Goal: Task Accomplishment & Management: Complete application form

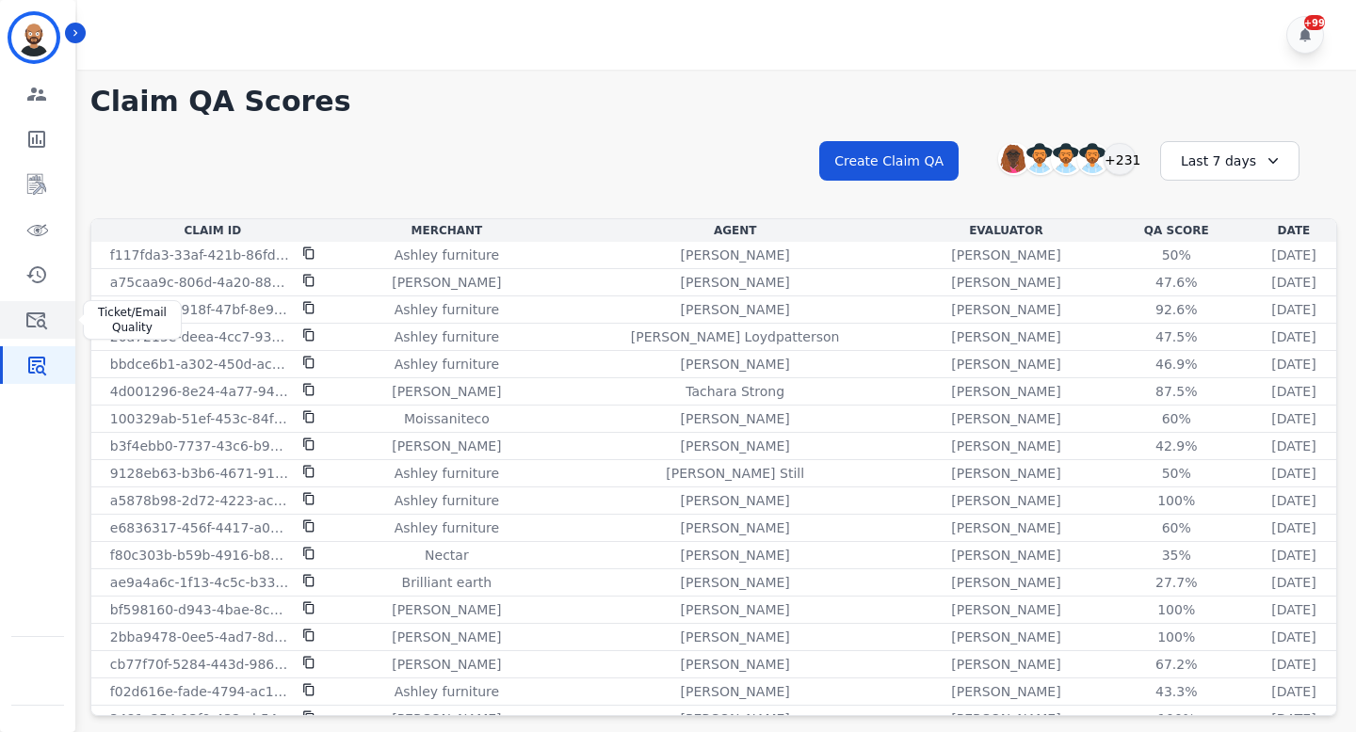
click at [54, 310] on link "Sidebar" at bounding box center [39, 320] width 72 height 38
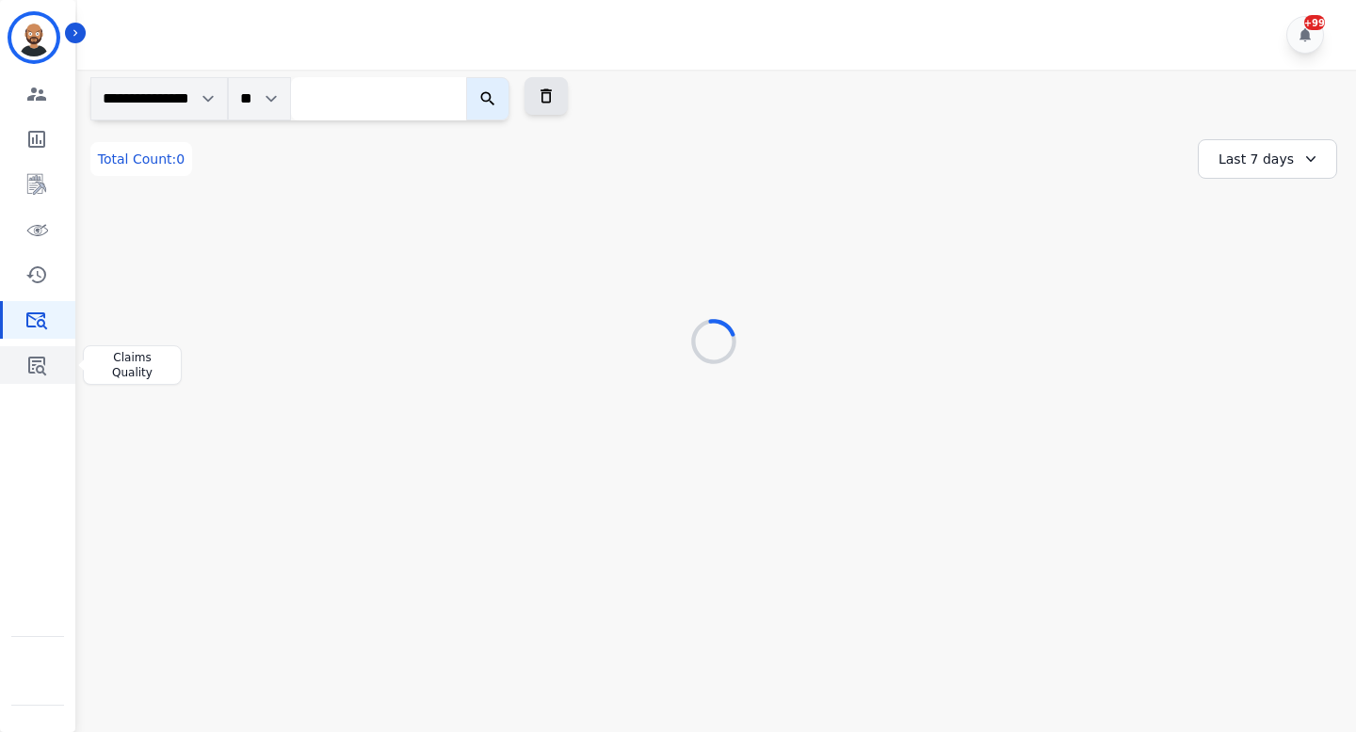
click at [16, 365] on link "Sidebar" at bounding box center [39, 365] width 72 height 38
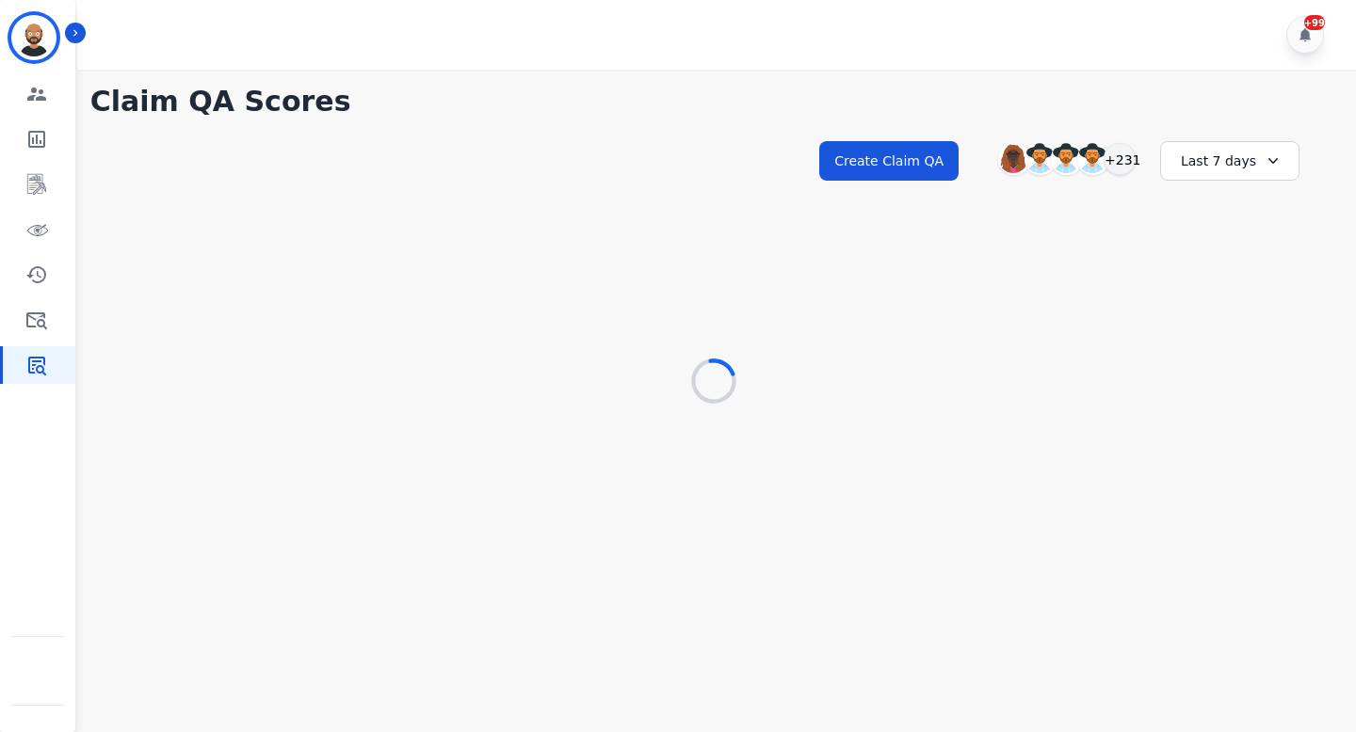
click at [1221, 164] on div "Last 7 days" at bounding box center [1229, 161] width 139 height 40
click at [1218, 225] on li "[DATE]" at bounding box center [1242, 230] width 94 height 19
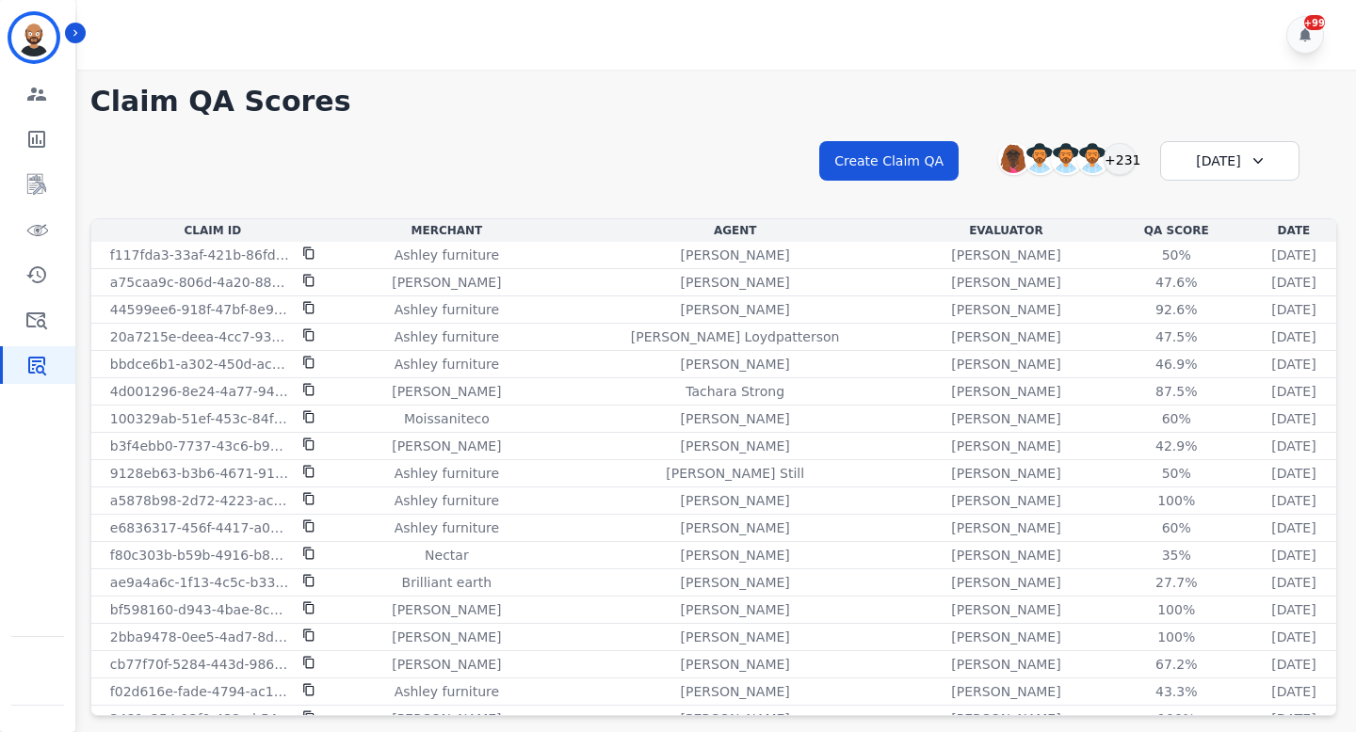
click at [1218, 170] on div "[DATE]" at bounding box center [1229, 161] width 139 height 40
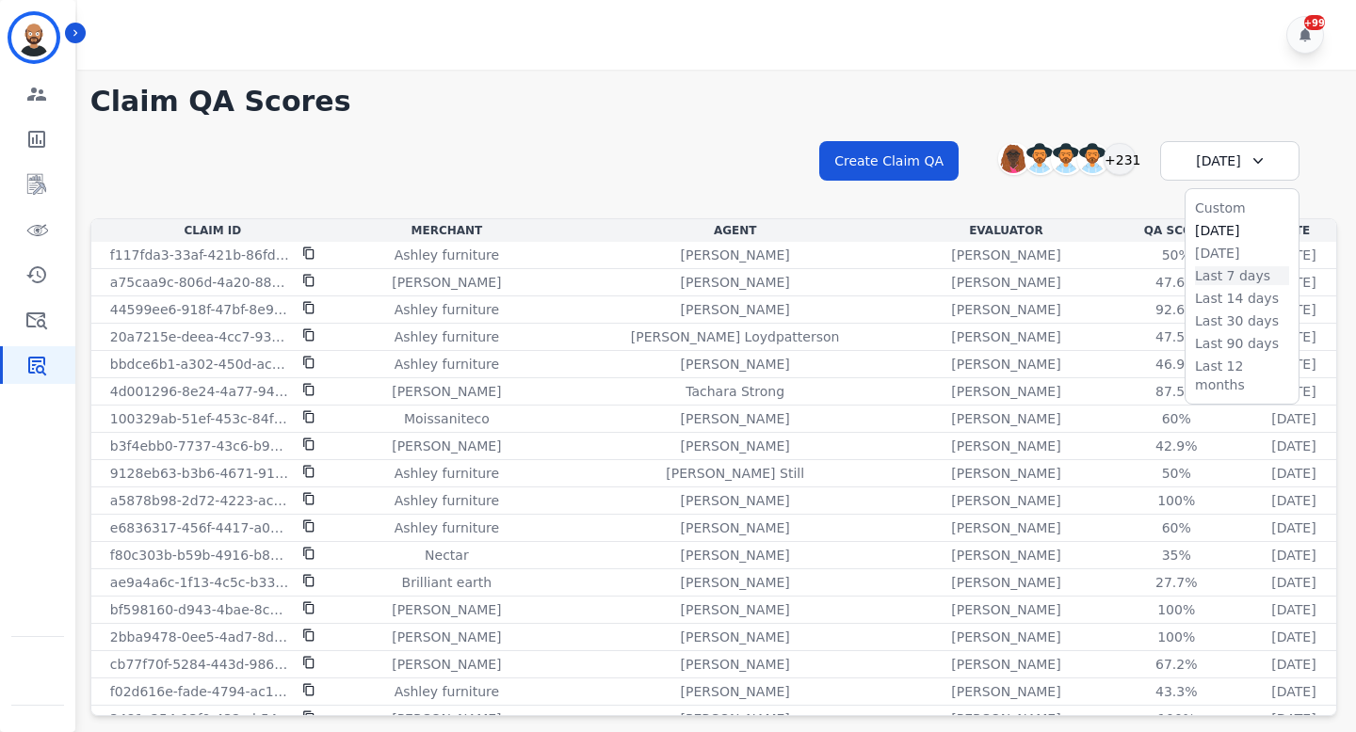
click at [1219, 280] on li "Last 7 days" at bounding box center [1242, 275] width 94 height 19
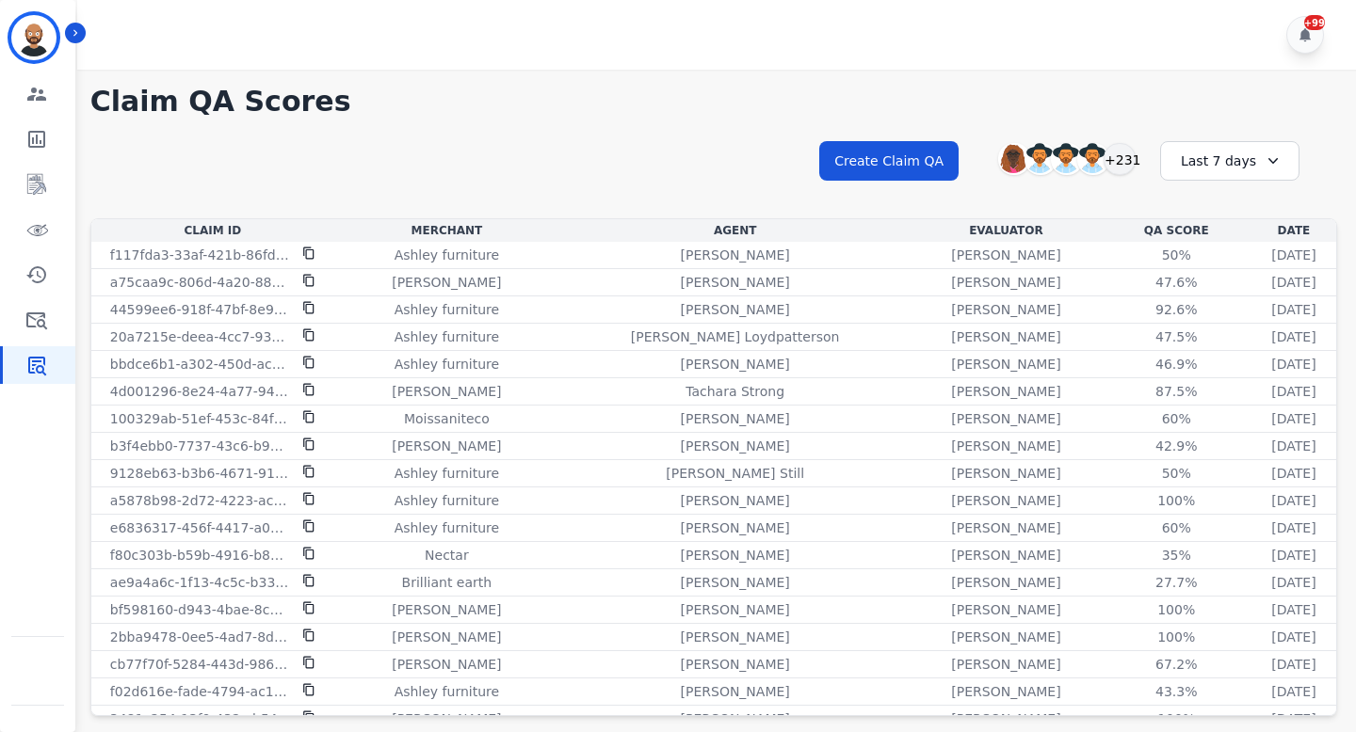
click at [1243, 168] on div "Last 7 days" at bounding box center [1229, 161] width 139 height 40
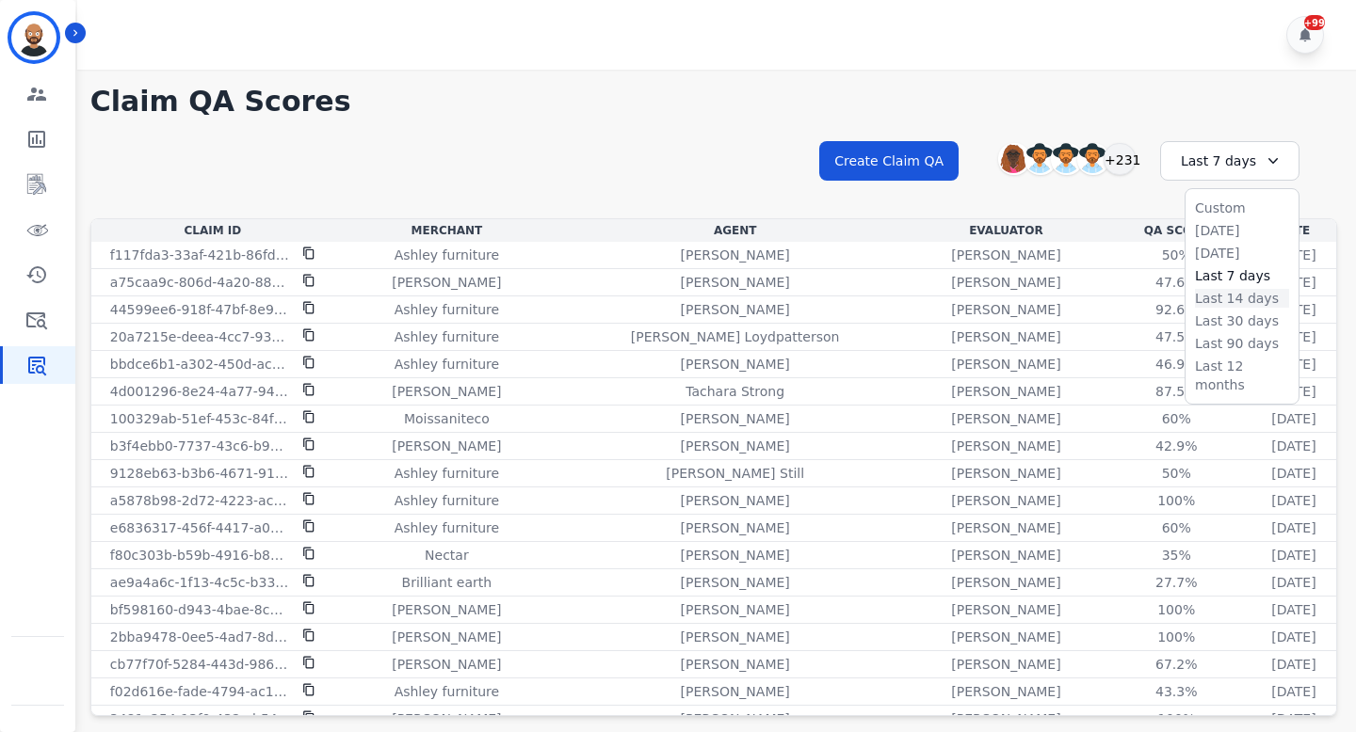
click at [1211, 300] on li "Last 14 days" at bounding box center [1242, 298] width 94 height 19
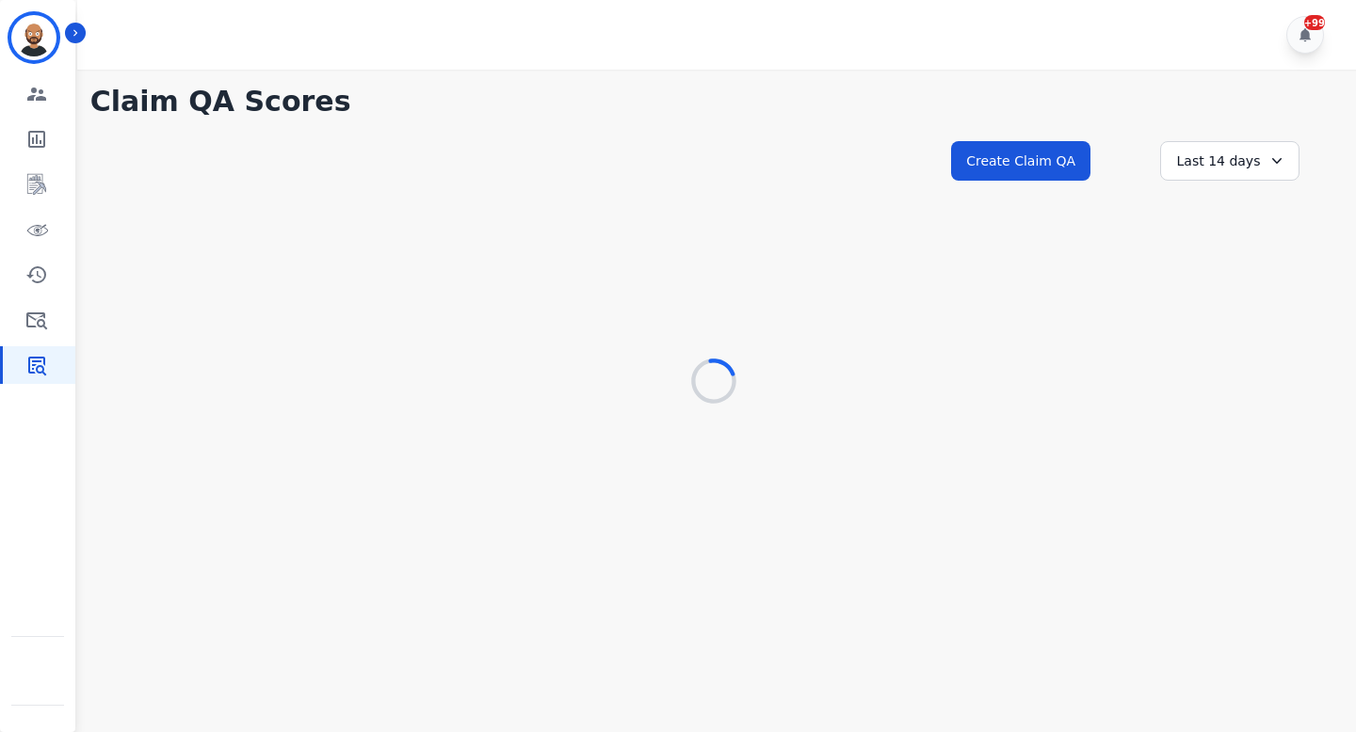
click at [403, 246] on div "**********" at bounding box center [714, 238] width 1284 height 336
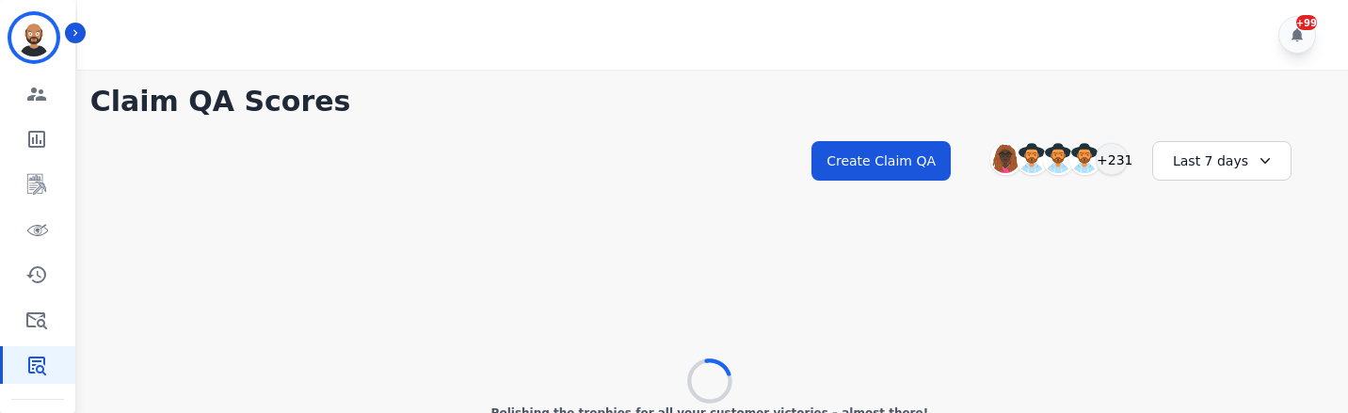
scroll to position [8, 0]
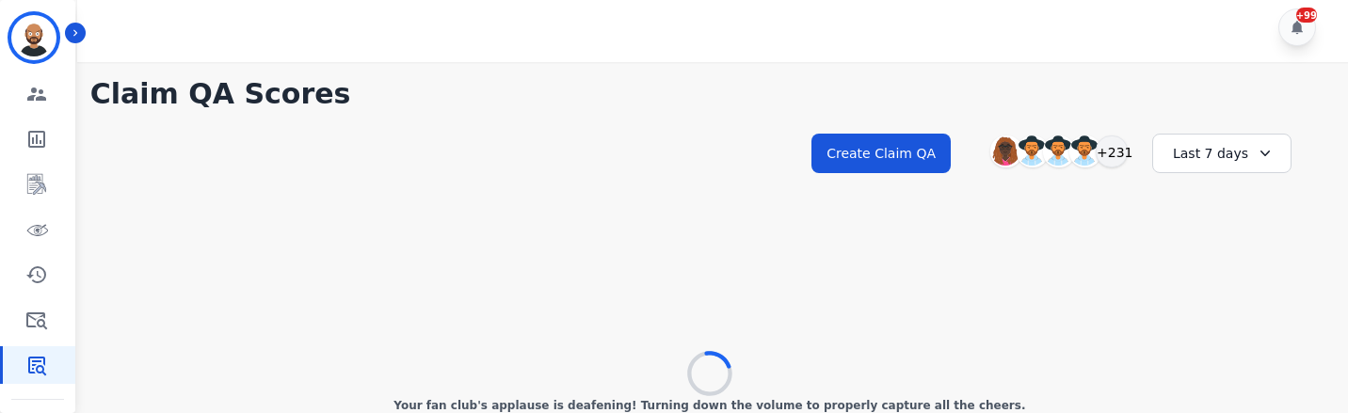
click at [1052, 277] on div "**********" at bounding box center [710, 237] width 1277 height 351
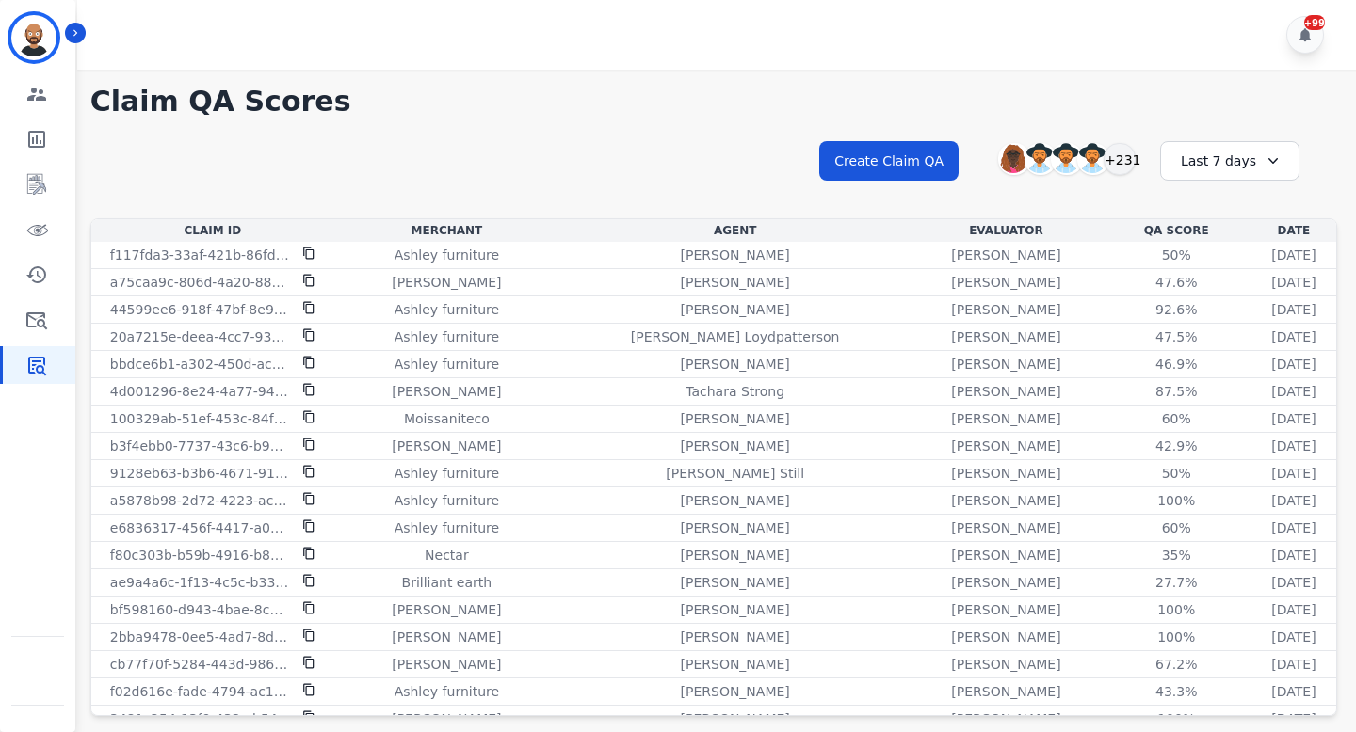
click at [1252, 156] on div "Last 7 days" at bounding box center [1229, 161] width 139 height 40
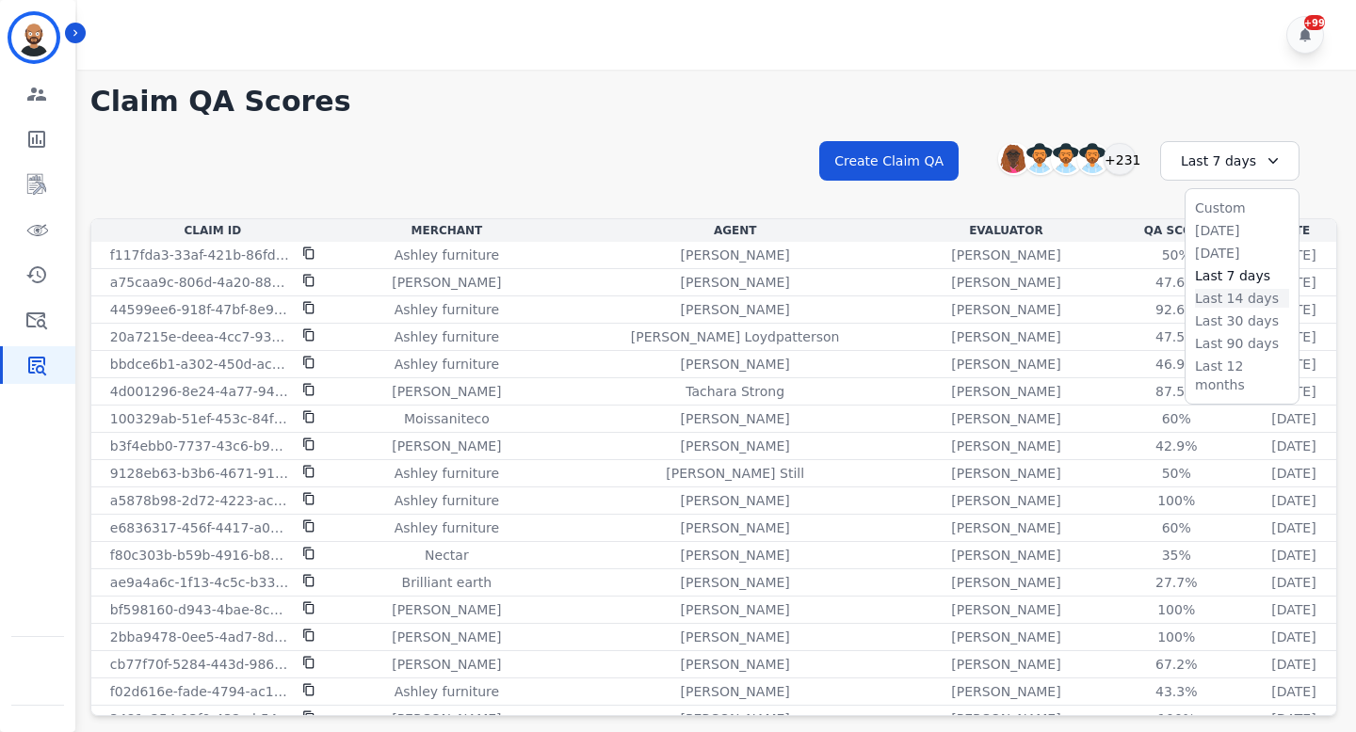
click at [1213, 300] on li "Last 14 days" at bounding box center [1242, 298] width 94 height 19
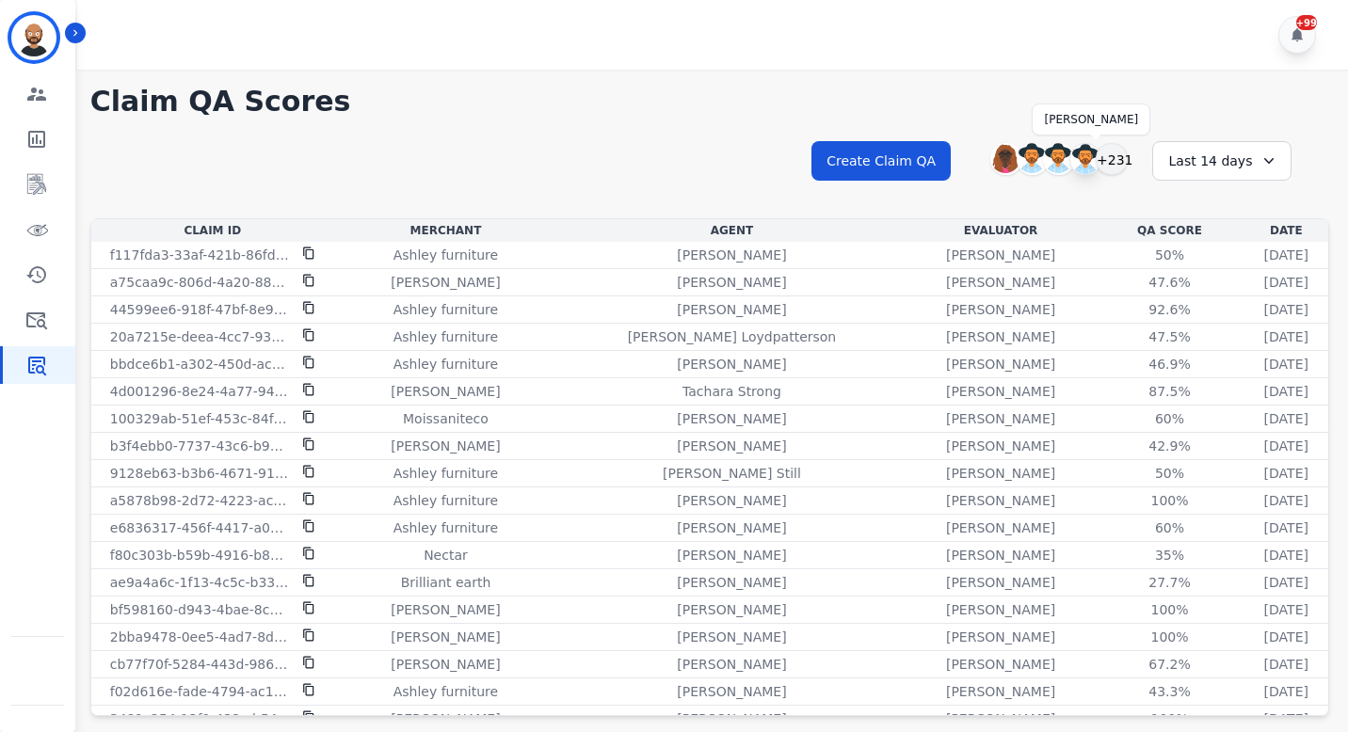
click at [1087, 157] on img at bounding box center [1085, 159] width 30 height 30
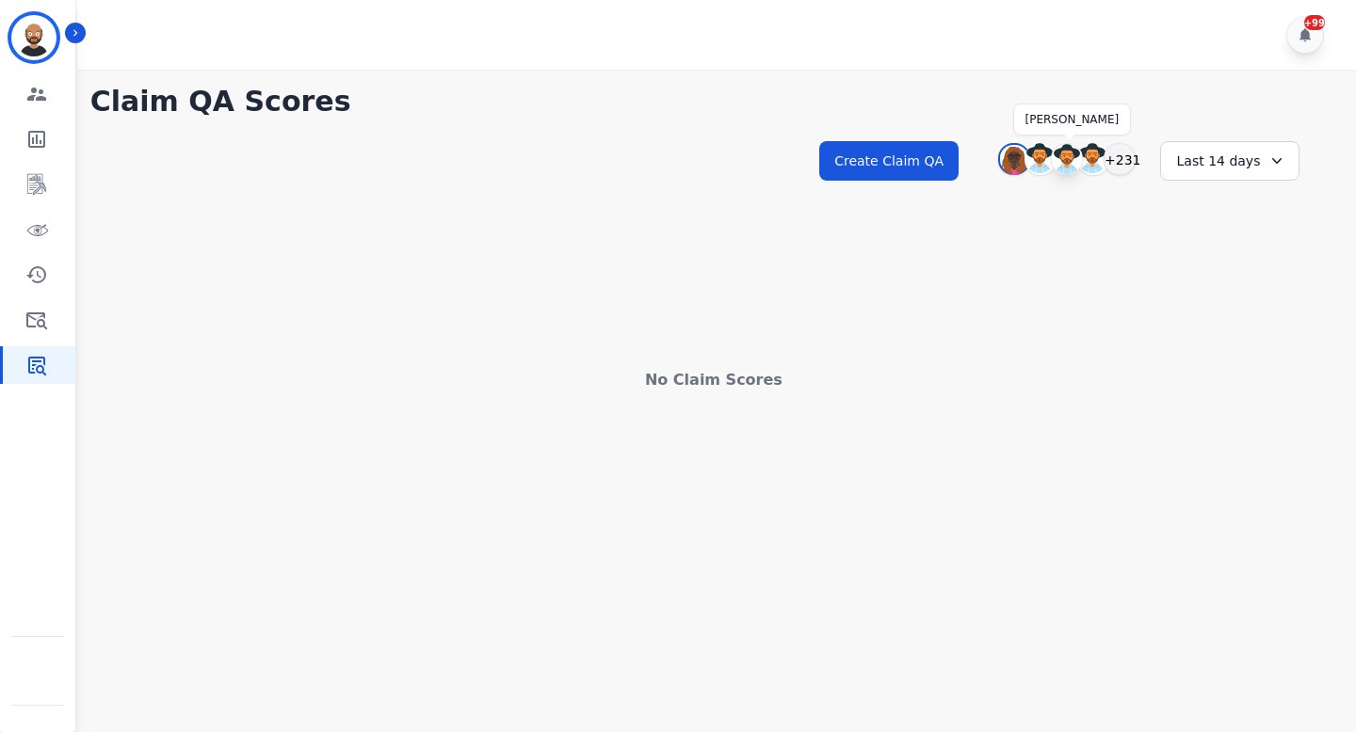
click at [1062, 165] on img at bounding box center [1067, 159] width 30 height 30
click at [1064, 162] on img at bounding box center [1067, 159] width 30 height 30
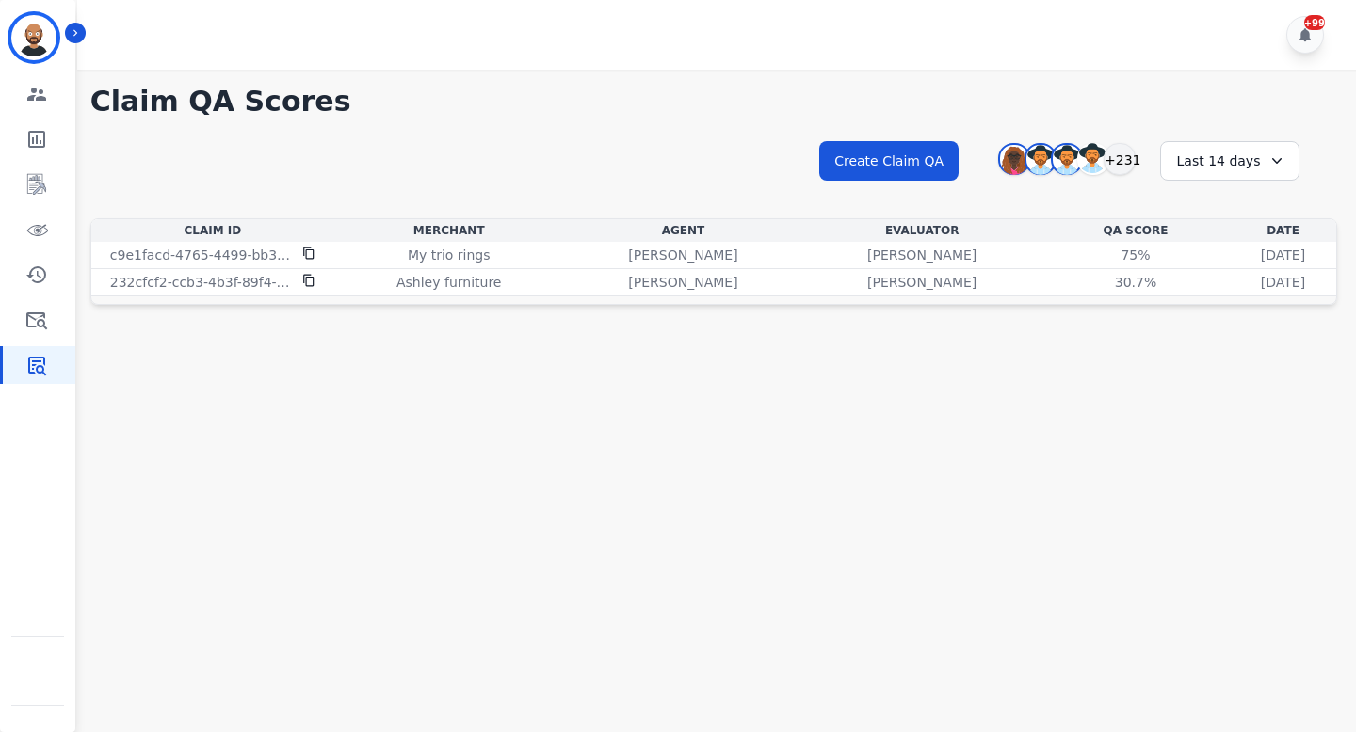
click at [1200, 160] on div "Last 14 days" at bounding box center [1229, 161] width 139 height 40
click at [1209, 214] on li "Custom" at bounding box center [1242, 208] width 94 height 19
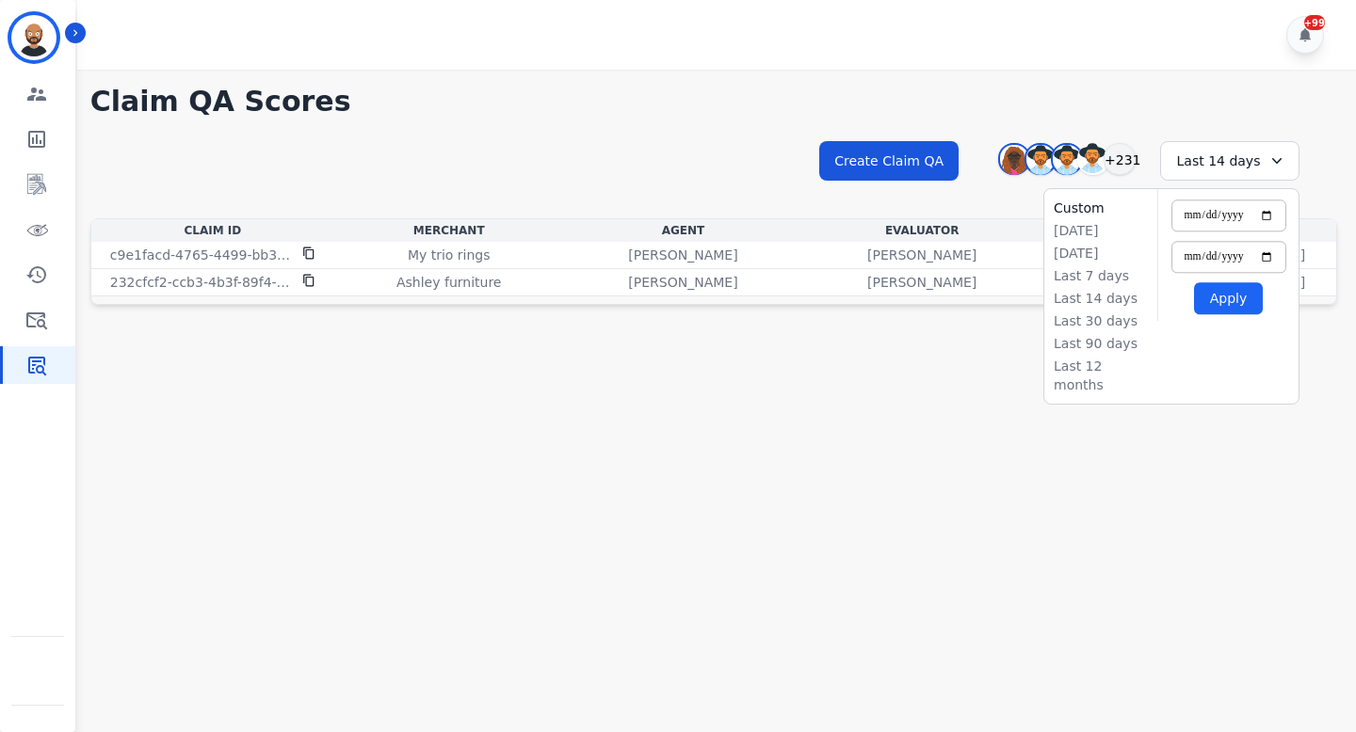
click at [1041, 239] on th "QA Score" at bounding box center [1135, 230] width 188 height 23
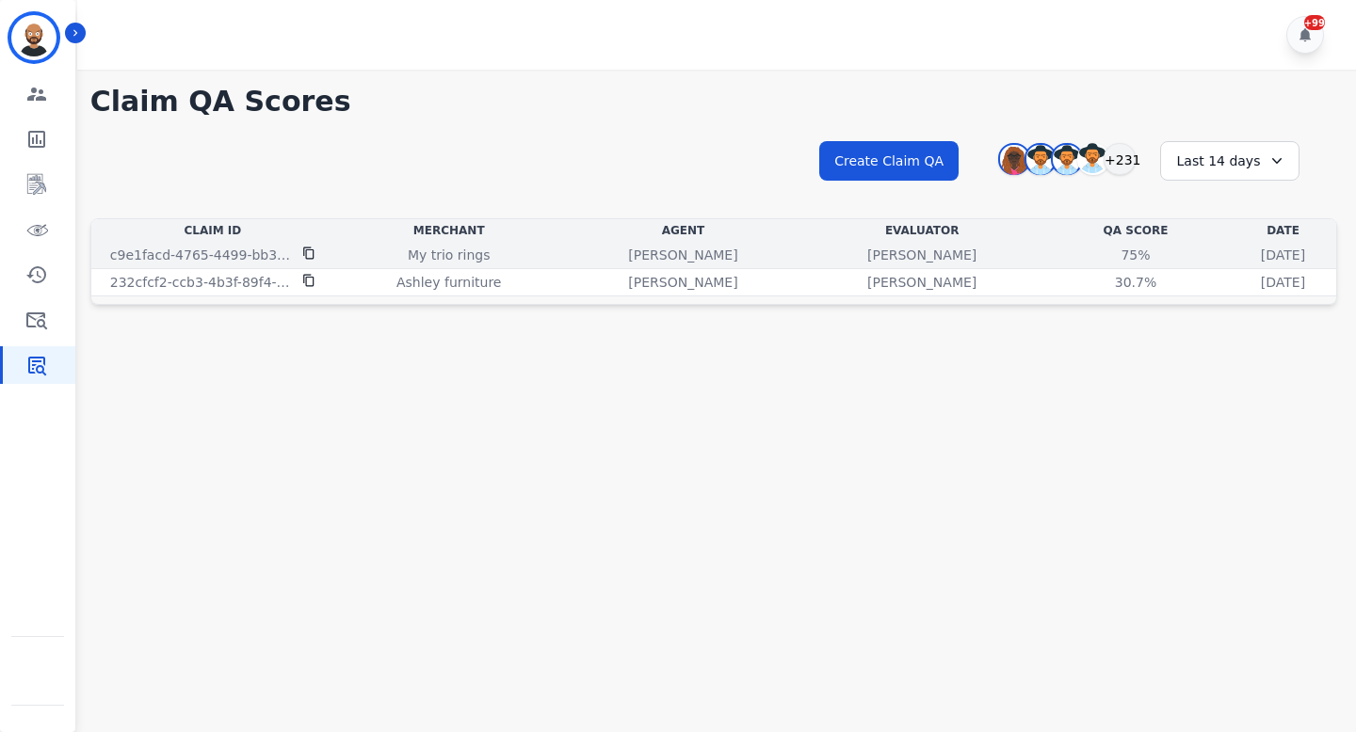
click at [676, 253] on td "[PERSON_NAME]" at bounding box center [683, 255] width 239 height 27
click at [1093, 254] on div "75%" at bounding box center [1135, 255] width 85 height 19
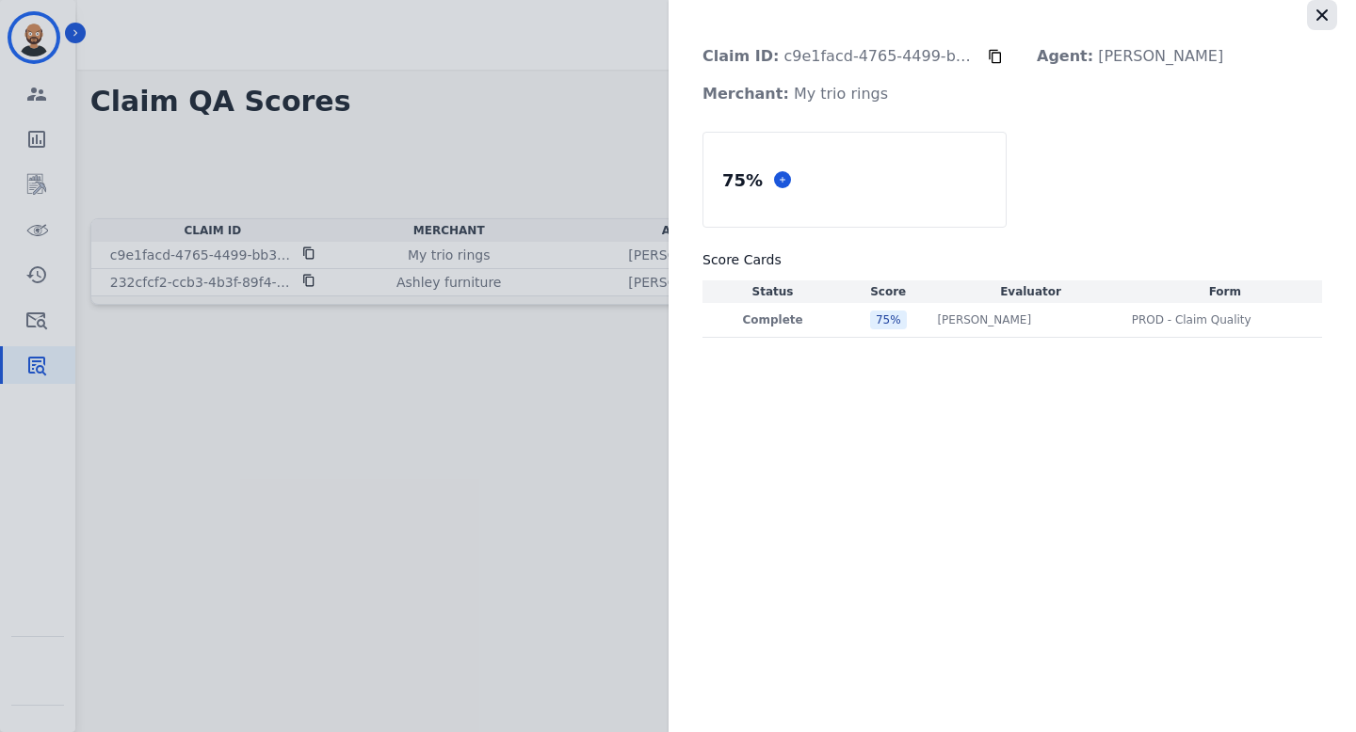
click at [1323, 19] on icon "button" at bounding box center [1321, 15] width 19 height 19
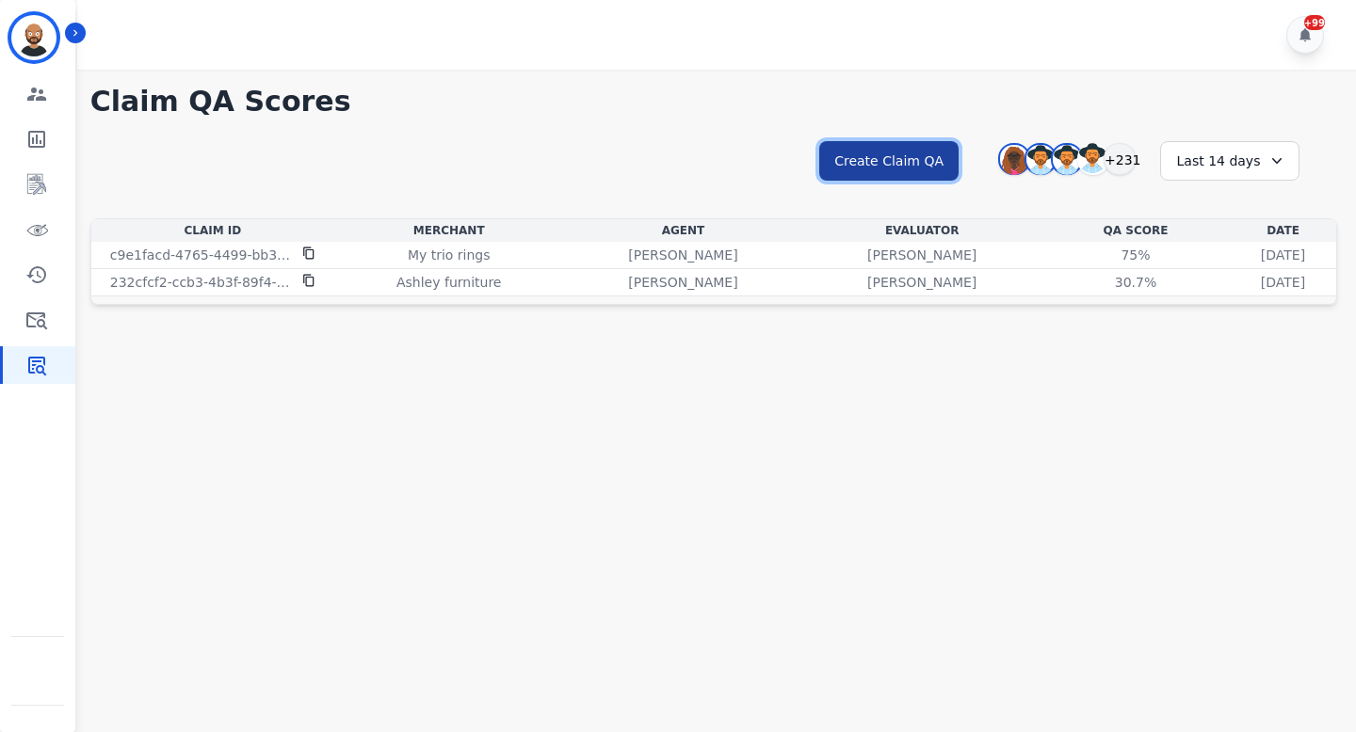
click at [926, 158] on button "Create Claim QA" at bounding box center [888, 161] width 139 height 40
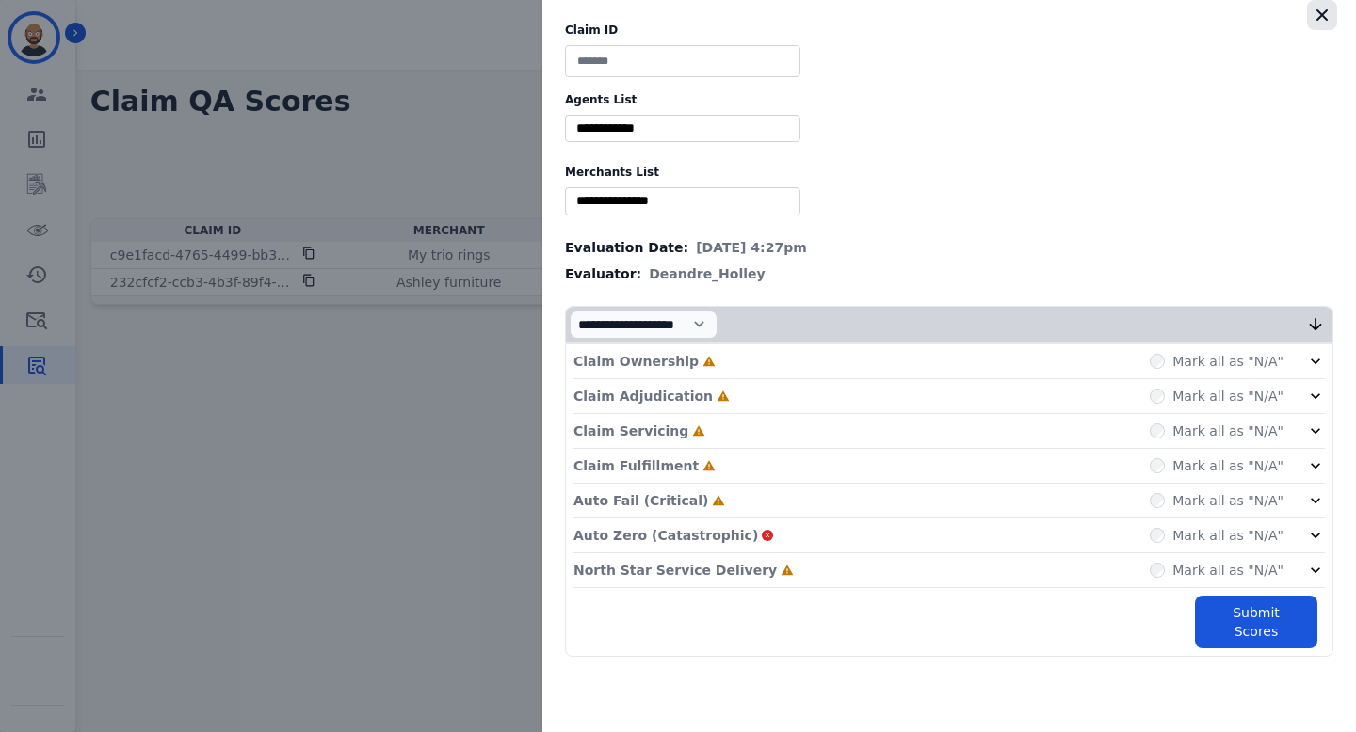
click at [1330, 14] on icon "button" at bounding box center [1321, 15] width 19 height 19
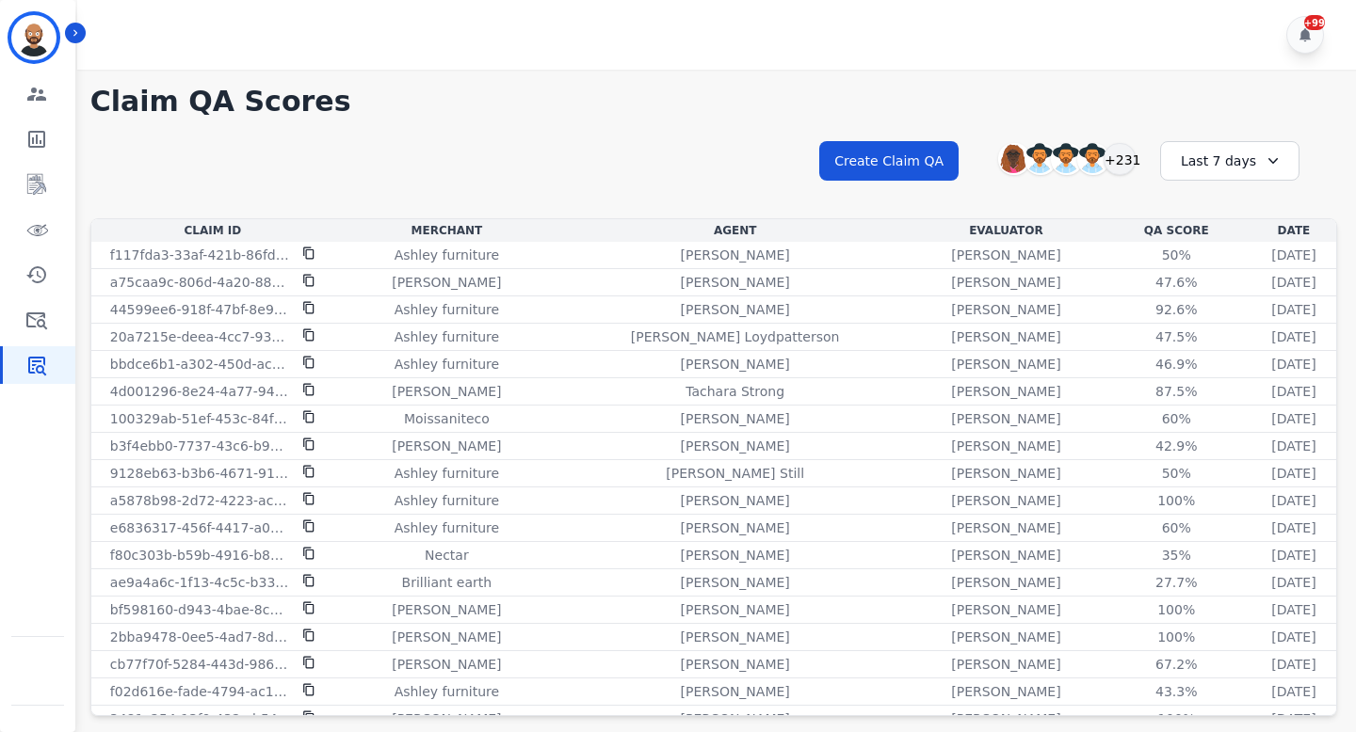
click at [1237, 166] on div "Last 7 days" at bounding box center [1229, 161] width 139 height 40
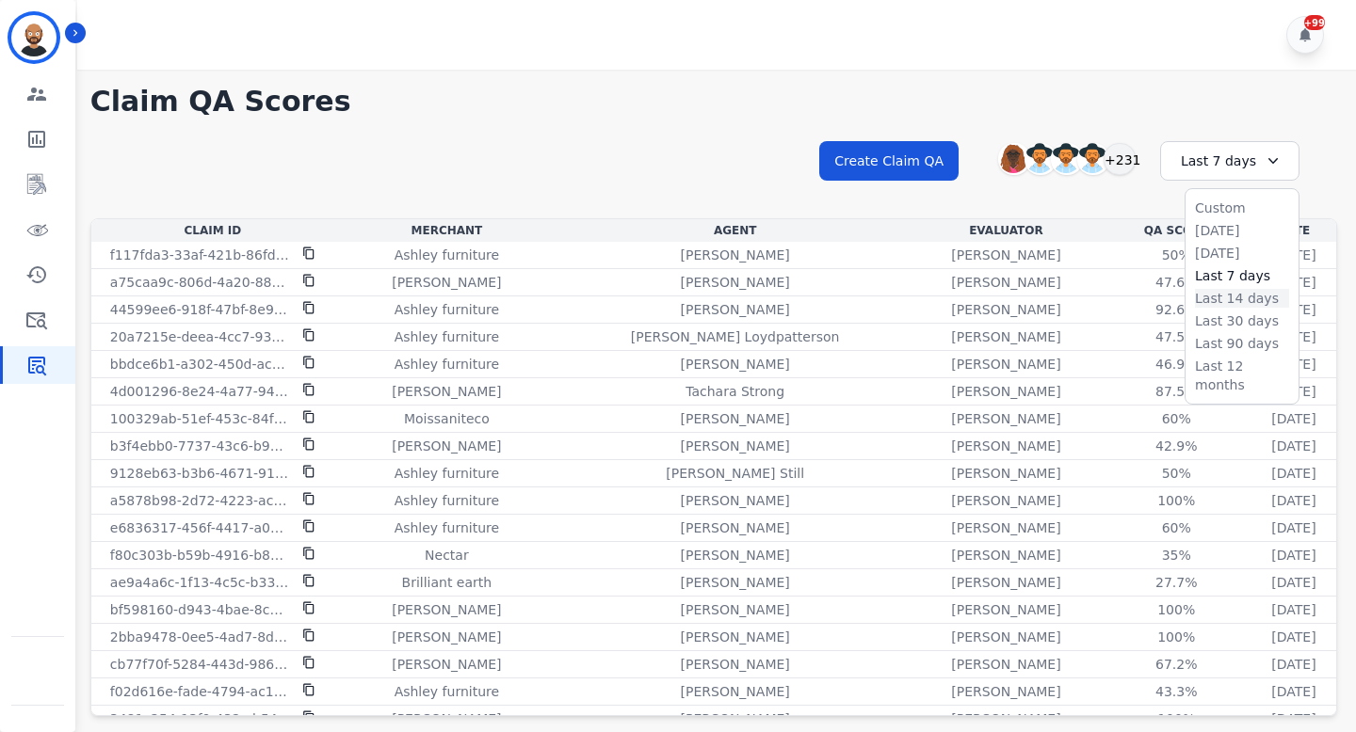
click at [1213, 296] on li "Last 14 days" at bounding box center [1242, 298] width 94 height 19
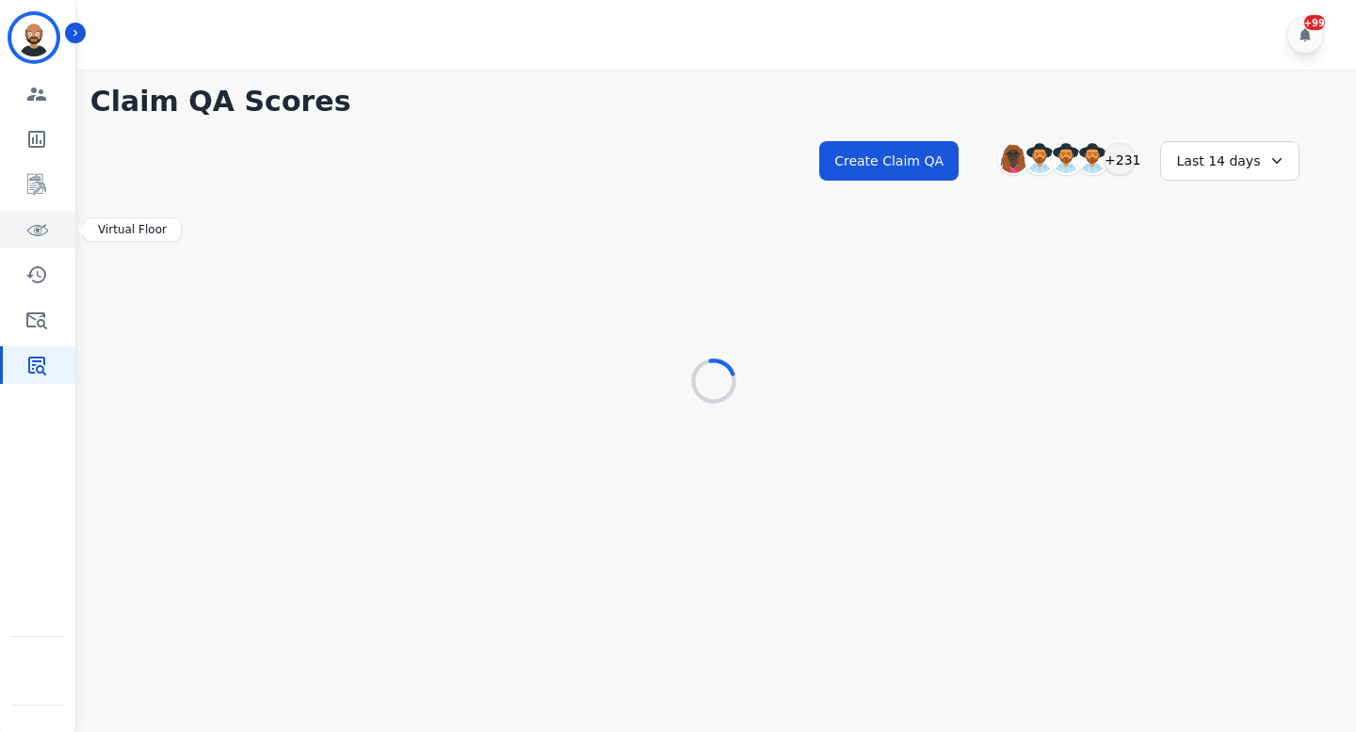
click at [34, 241] on link "Sidebar" at bounding box center [39, 230] width 72 height 38
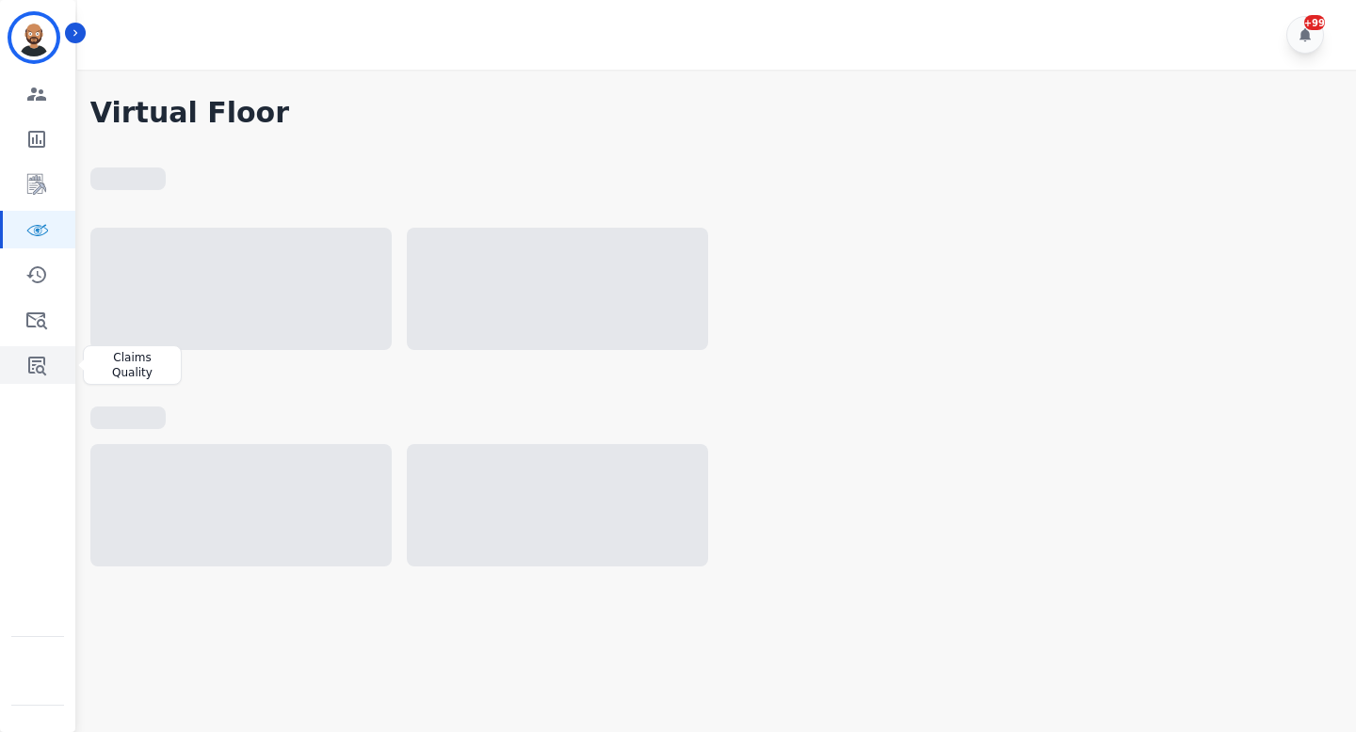
click at [41, 364] on icon "Sidebar" at bounding box center [36, 365] width 23 height 23
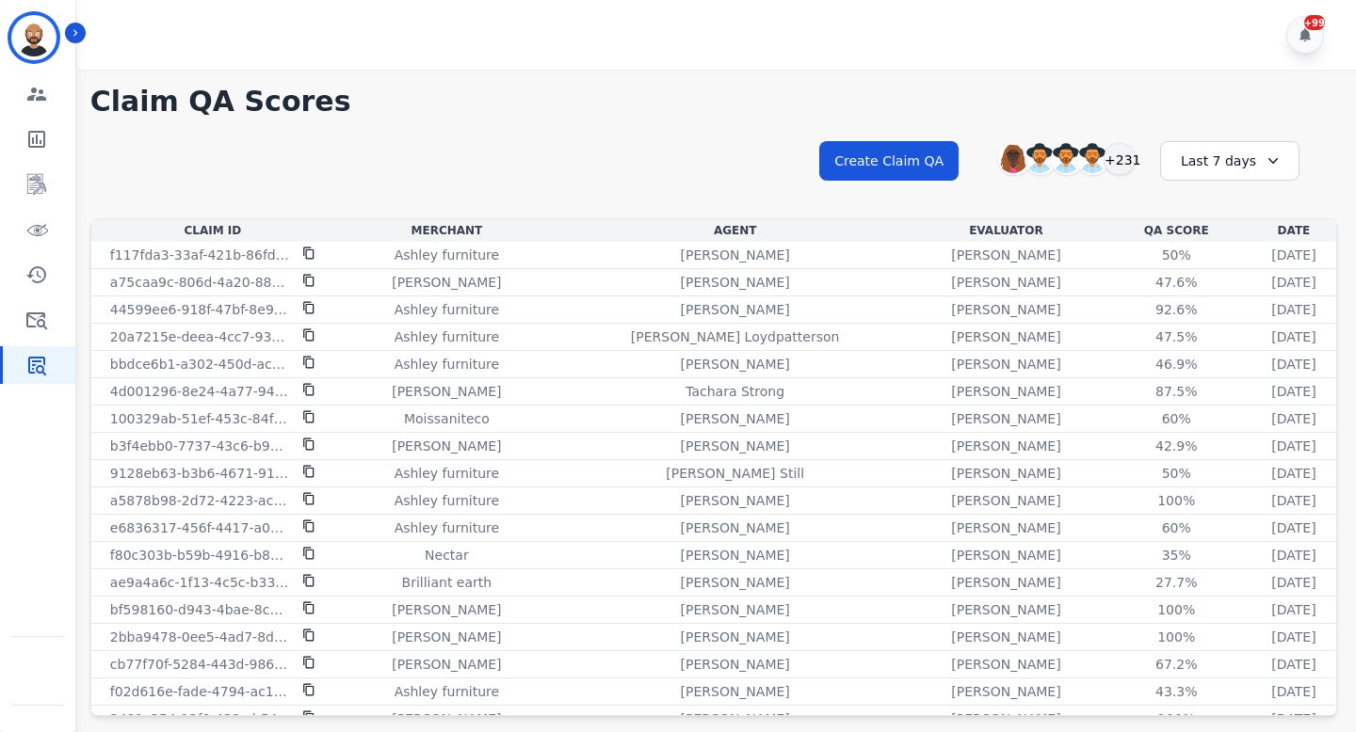
click at [1219, 164] on div "Last 7 days" at bounding box center [1229, 161] width 139 height 40
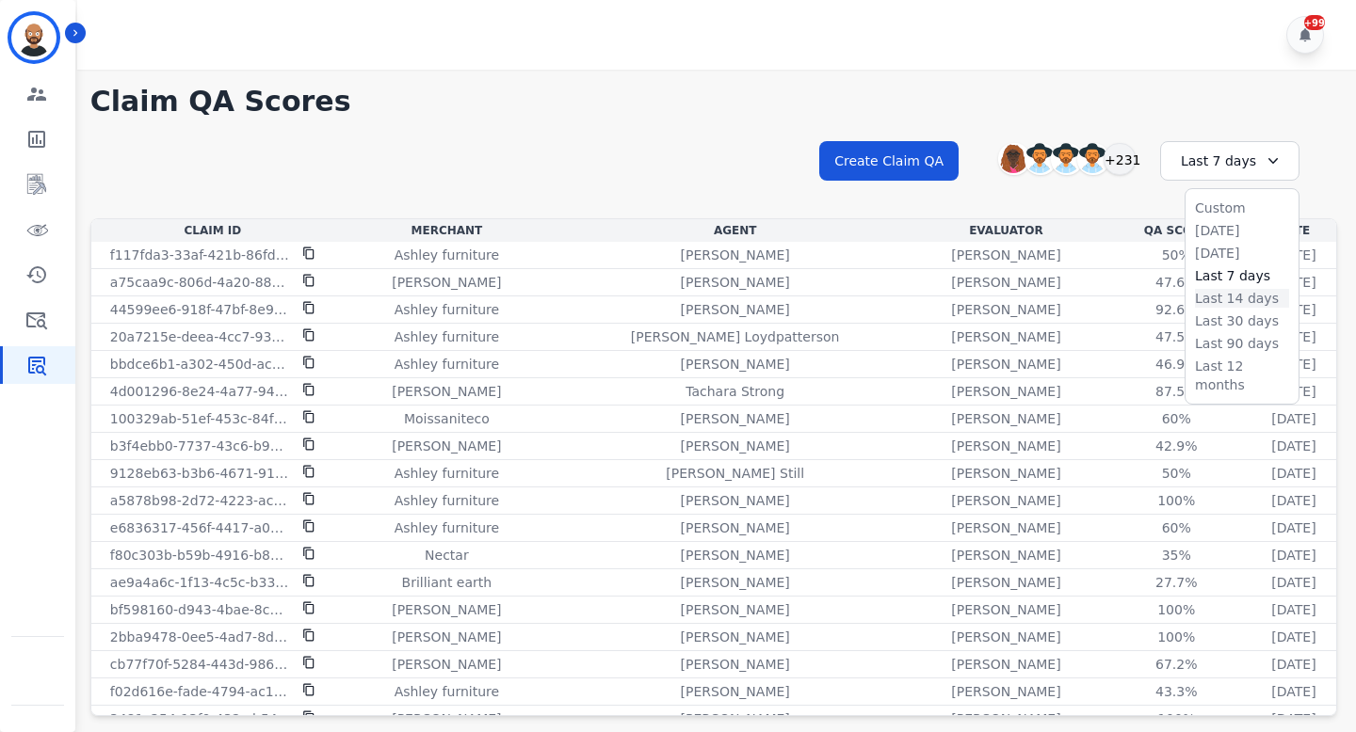
click at [1223, 307] on li "Last 14 days" at bounding box center [1242, 298] width 94 height 19
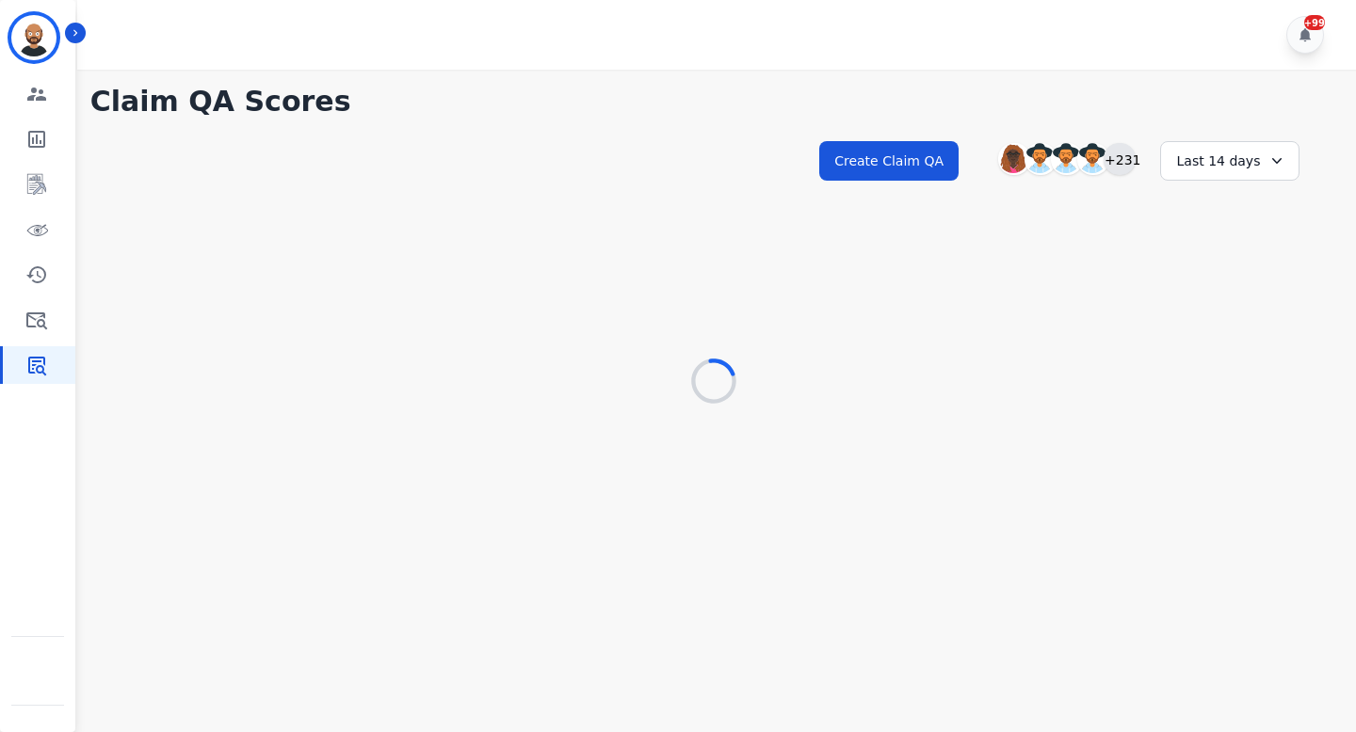
click at [1123, 162] on div "+231" at bounding box center [1119, 159] width 32 height 32
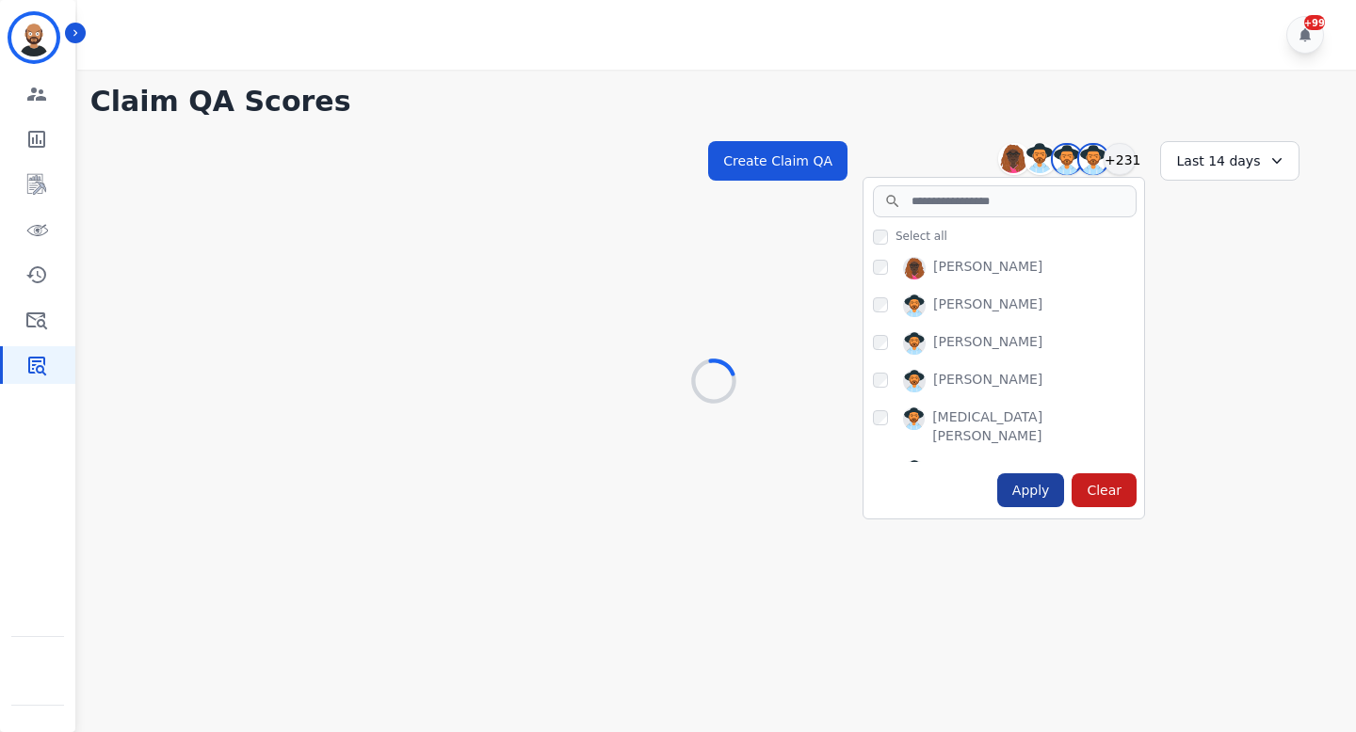
click at [1035, 495] on div "Apply" at bounding box center [1031, 491] width 68 height 34
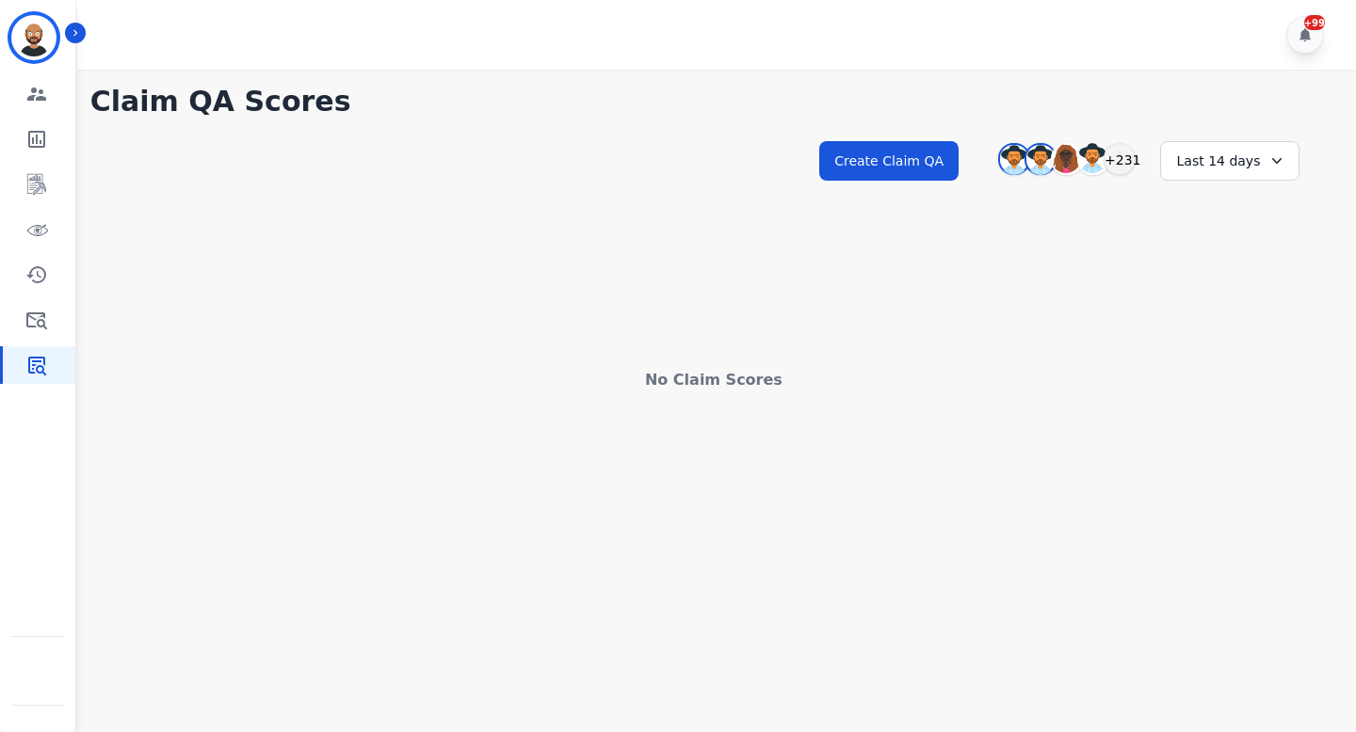
click at [1224, 169] on div "Last 14 days" at bounding box center [1229, 161] width 139 height 40
click at [1214, 345] on li "Last 90 days" at bounding box center [1242, 343] width 94 height 19
click at [1228, 174] on div "Last 90 days" at bounding box center [1229, 161] width 139 height 40
click at [1204, 364] on li "Last 12 months" at bounding box center [1242, 376] width 94 height 38
click at [1127, 161] on div "+231" at bounding box center [1113, 159] width 32 height 32
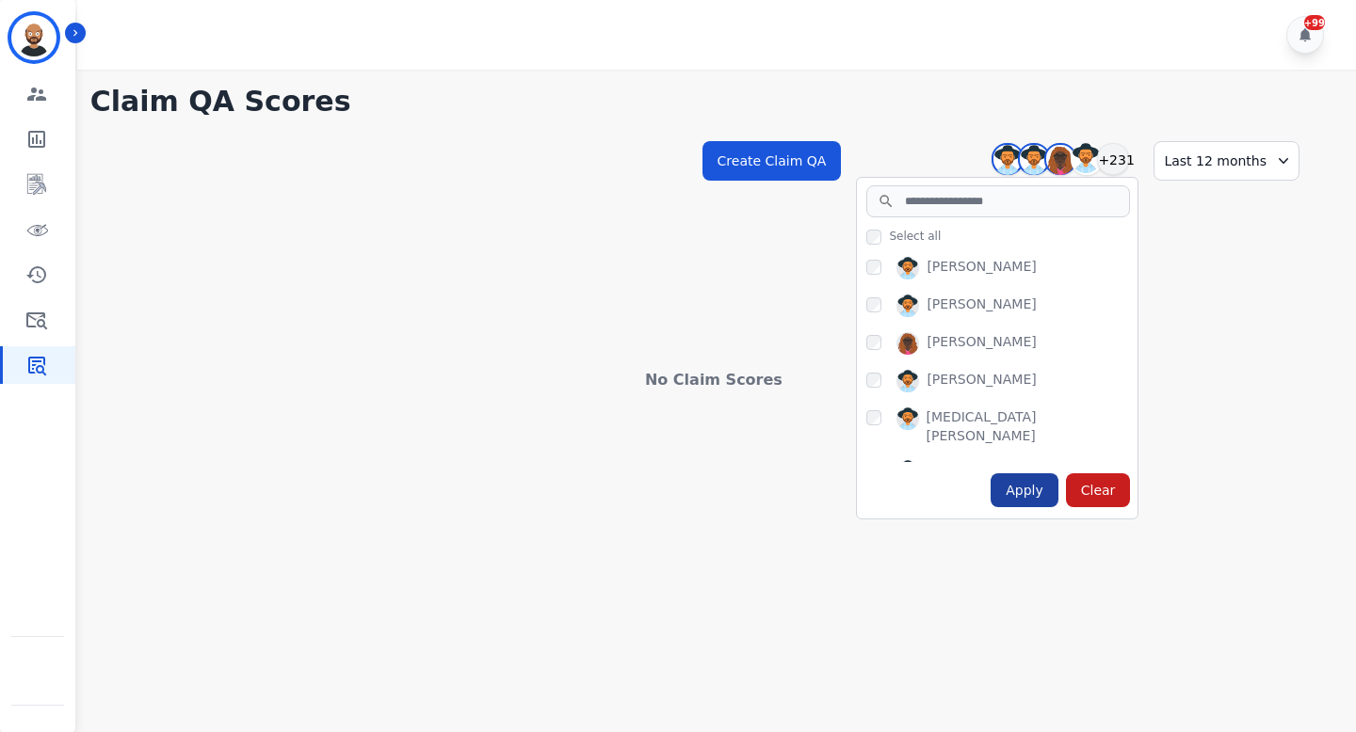
click at [1023, 485] on div "Apply" at bounding box center [1024, 491] width 68 height 34
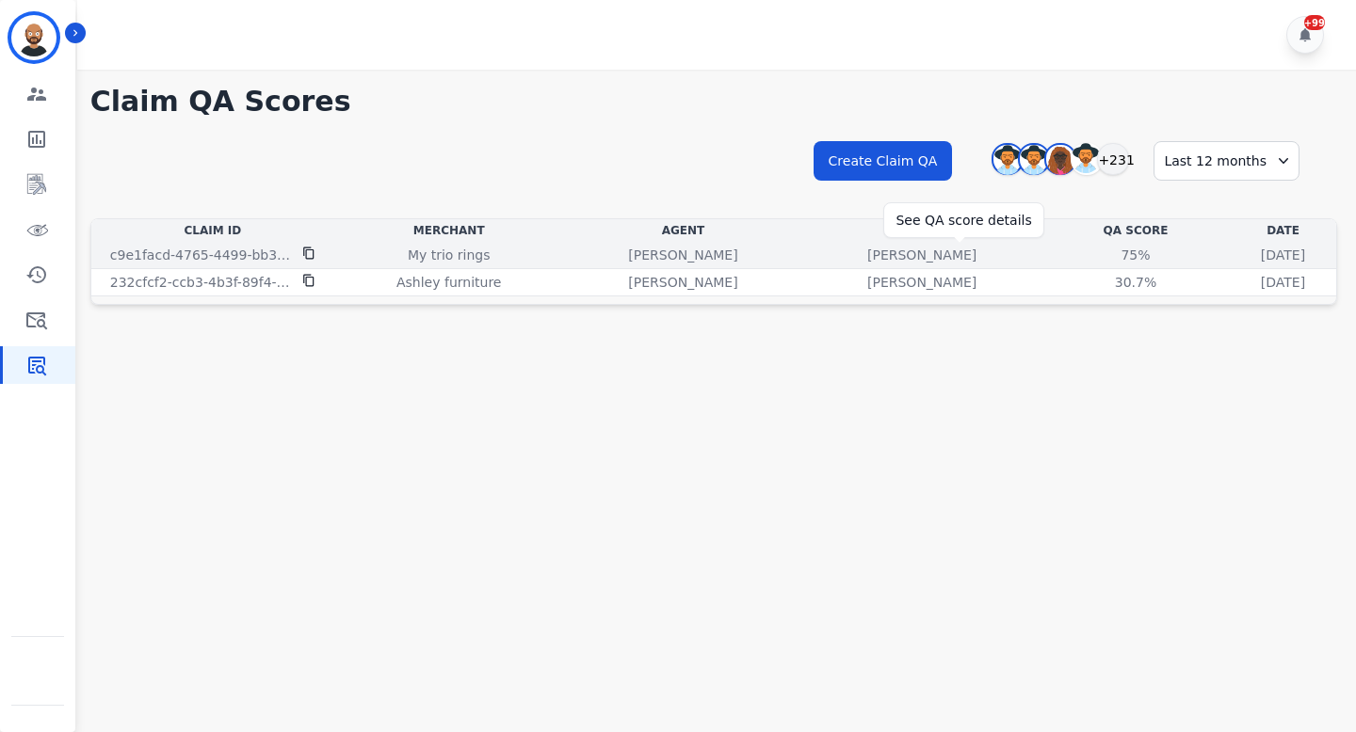
click at [1093, 249] on div "75%" at bounding box center [1135, 255] width 85 height 19
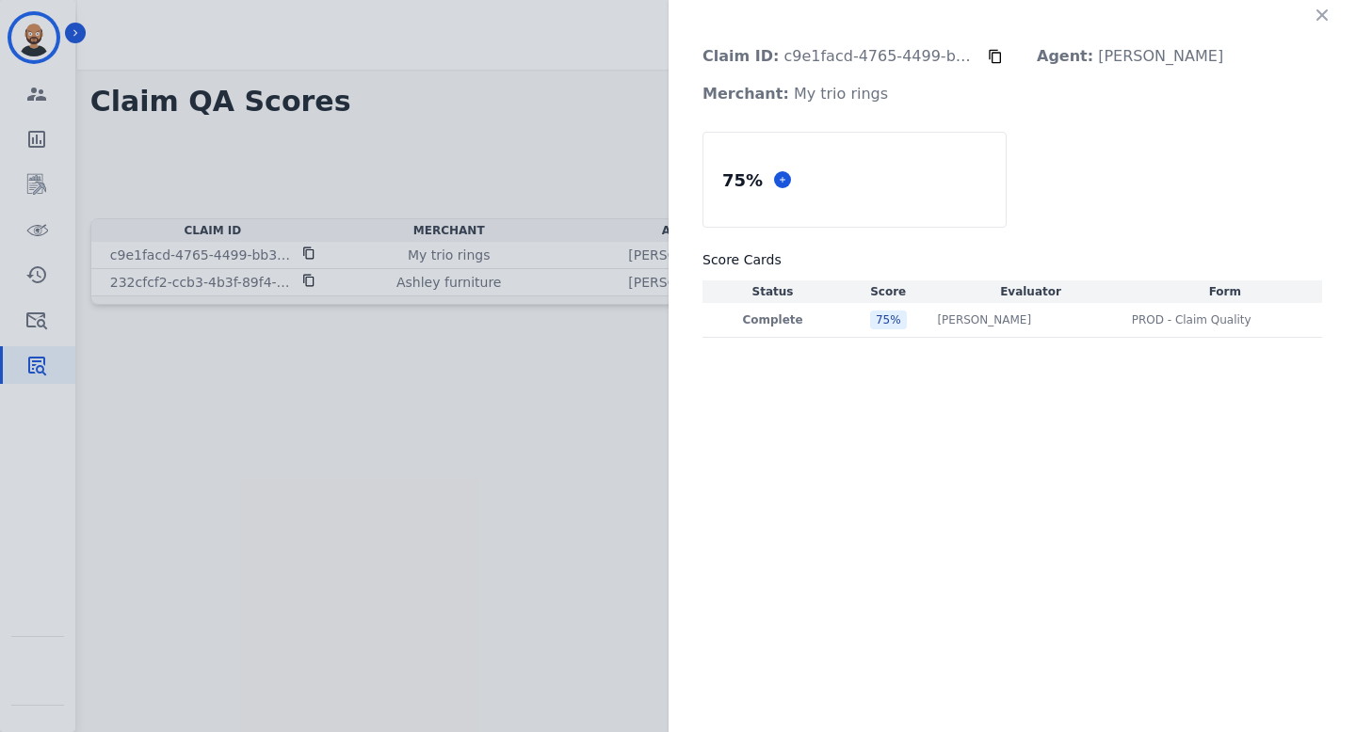
click at [610, 463] on div "Claim ID: c9e1facd-4765-4499-bb34-56e39d51e977 Agent: Alayna Sims Merchant: My …" at bounding box center [678, 366] width 1356 height 732
click at [1321, 14] on icon "button" at bounding box center [1321, 14] width 11 height 11
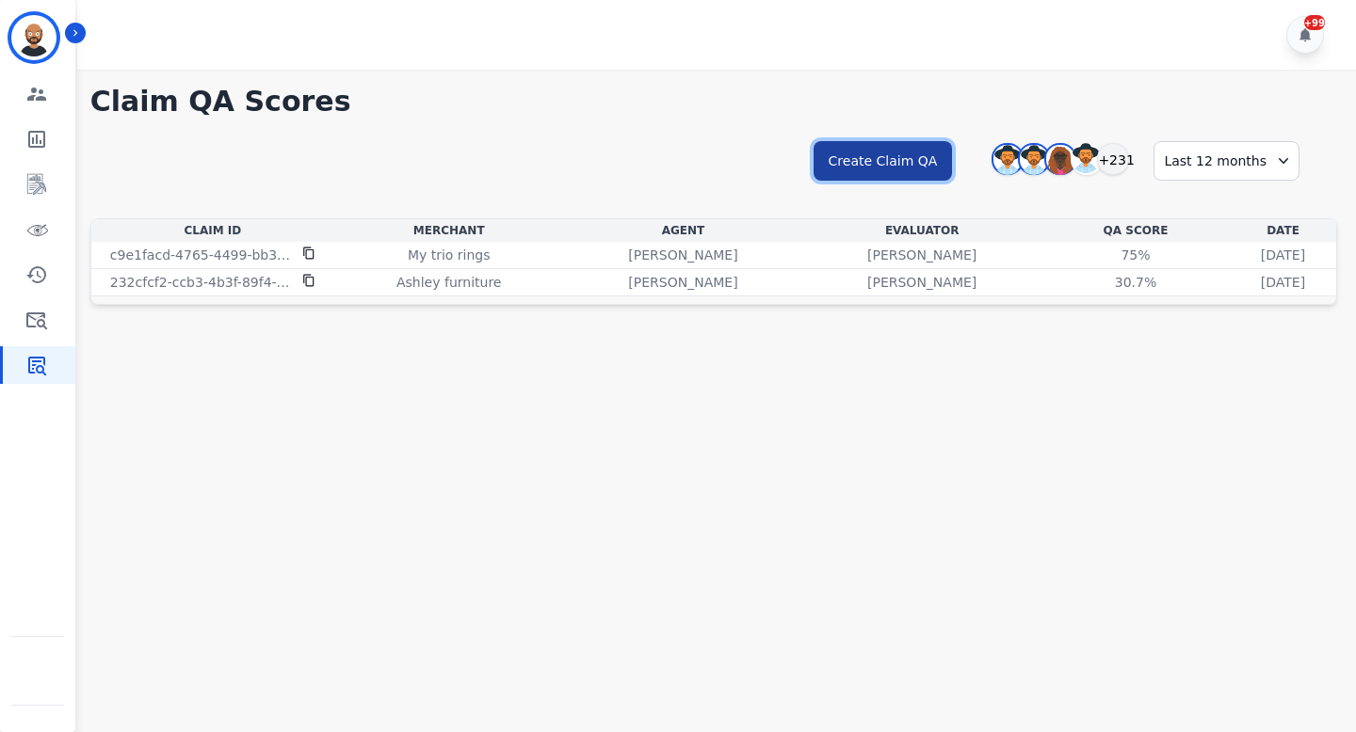
click at [916, 156] on button "Create Claim QA" at bounding box center [882, 161] width 139 height 40
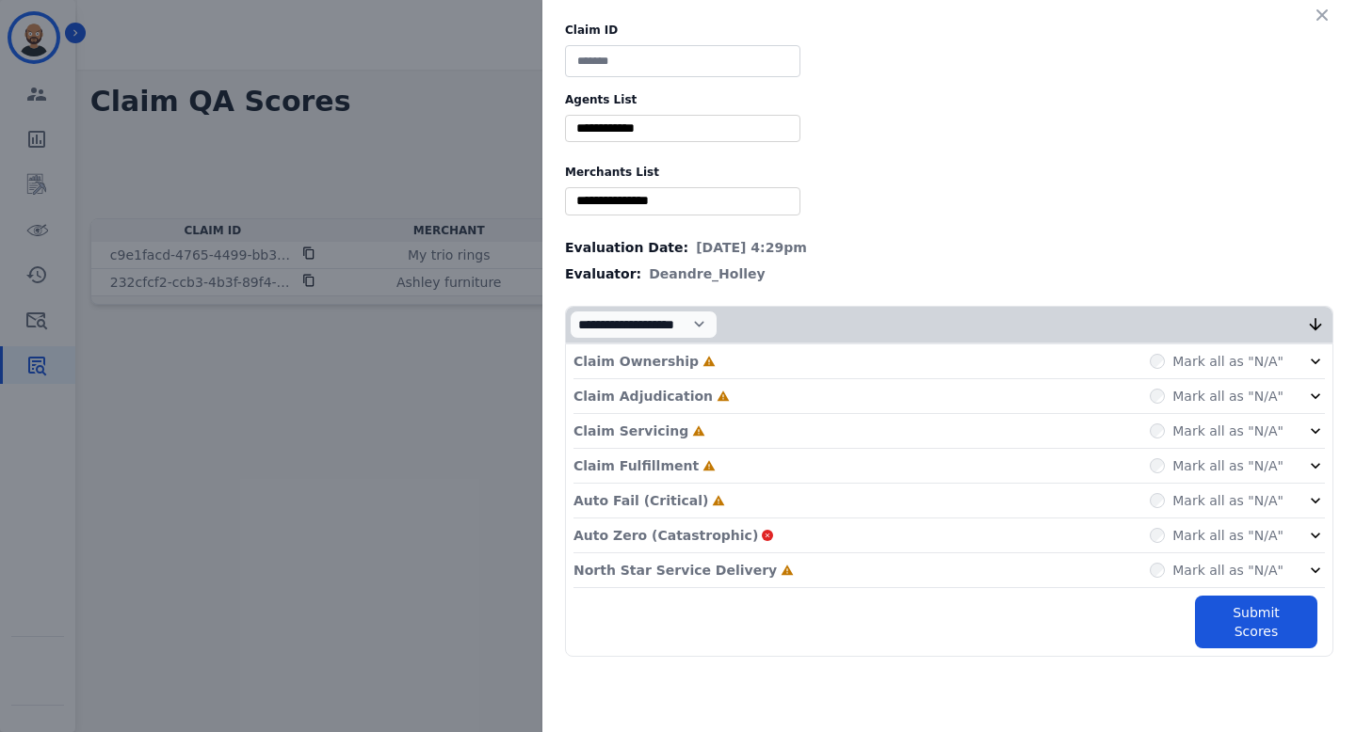
click at [679, 57] on input at bounding box center [682, 61] width 235 height 32
type input "****"
click at [636, 126] on input "selected options" at bounding box center [683, 129] width 226 height 20
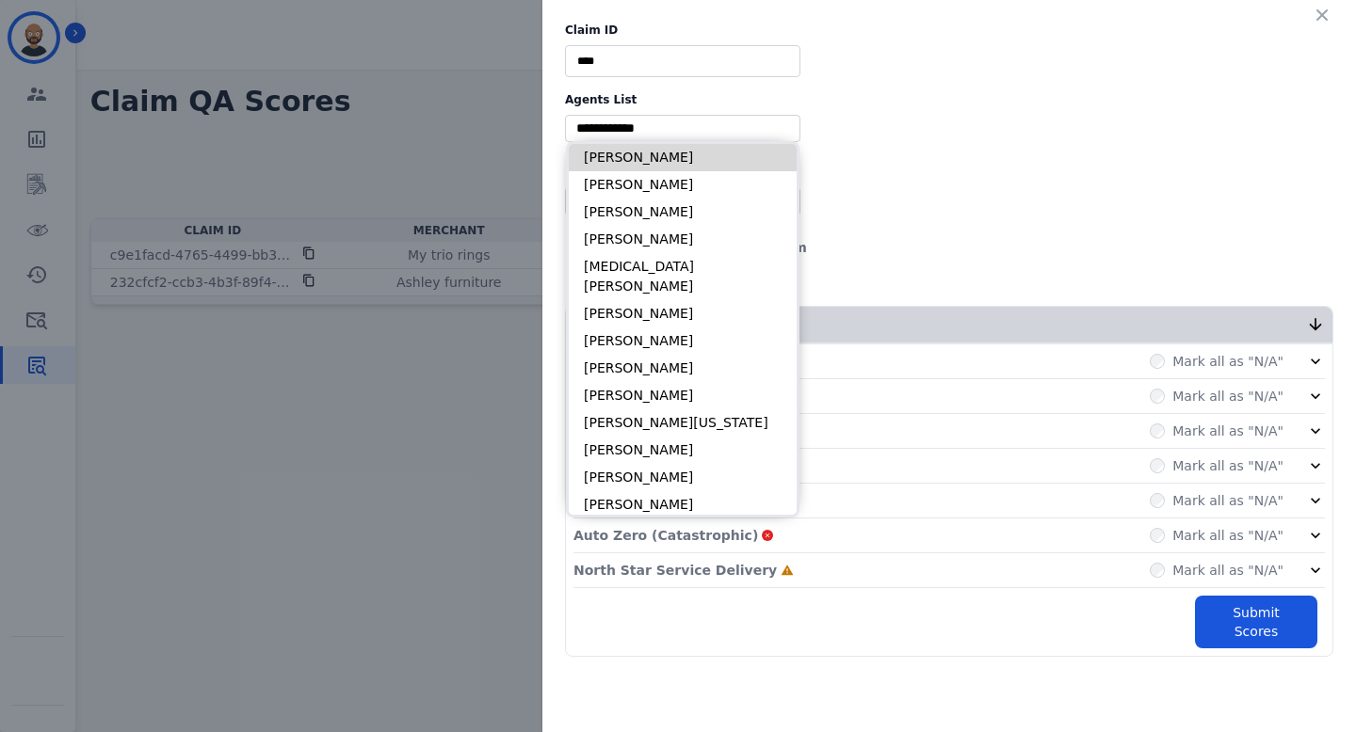
click at [637, 155] on li "[PERSON_NAME]" at bounding box center [683, 157] width 228 height 27
type input "**********"
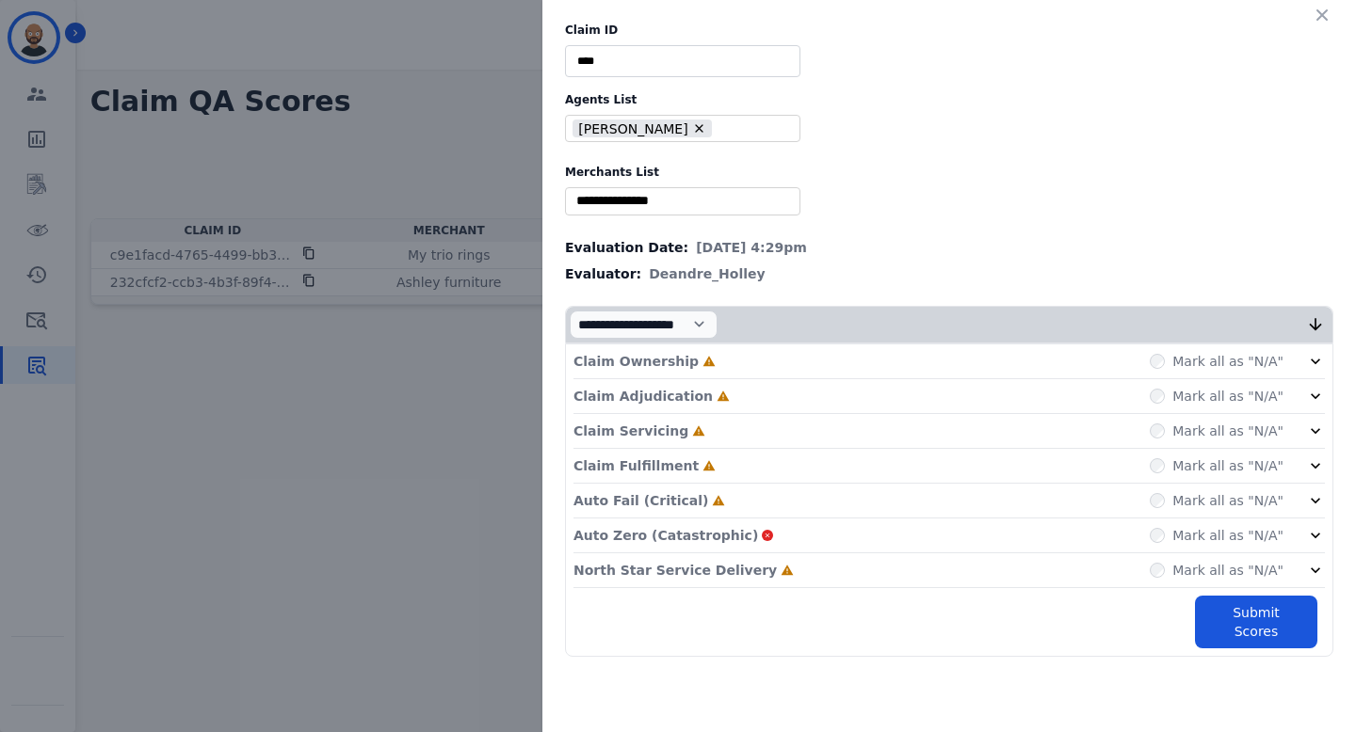
click at [635, 208] on input "selected options" at bounding box center [683, 201] width 226 height 20
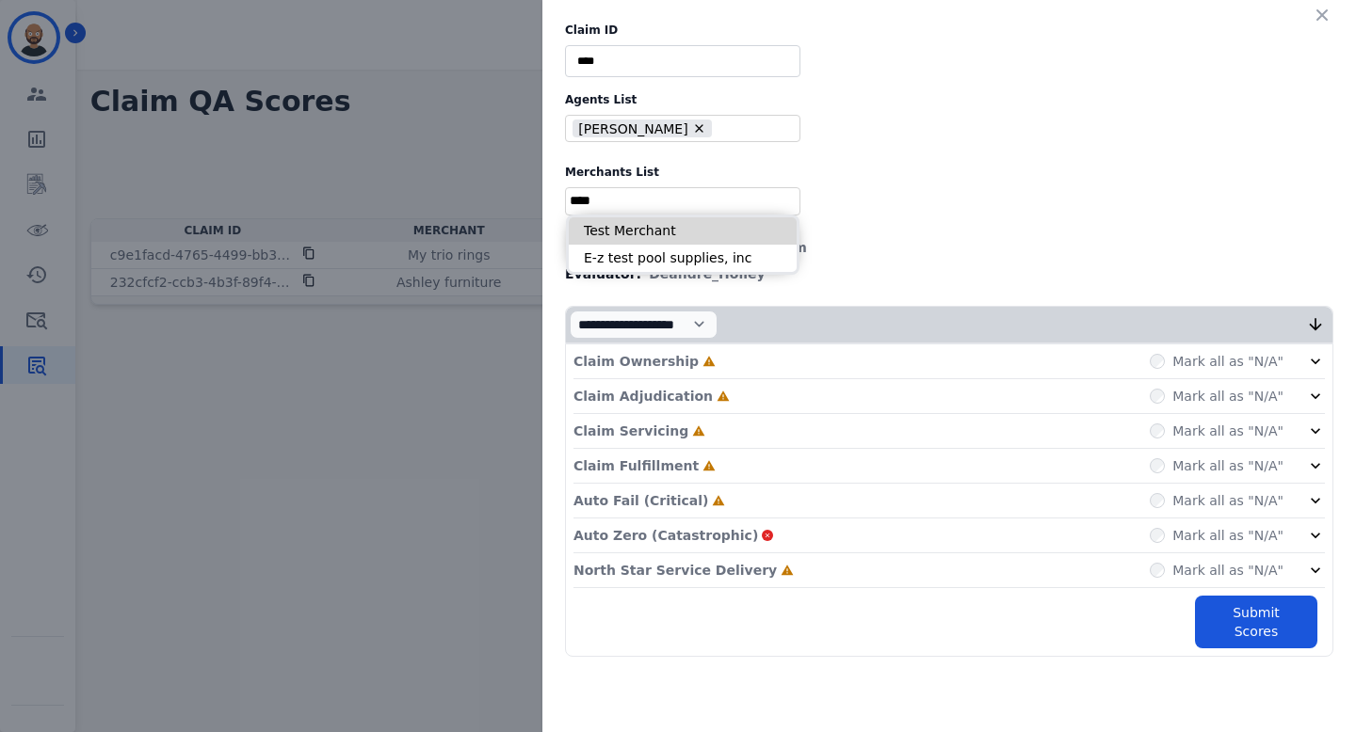
type input "****"
click at [631, 231] on li "Test Merchant" at bounding box center [683, 230] width 228 height 27
type input "**********"
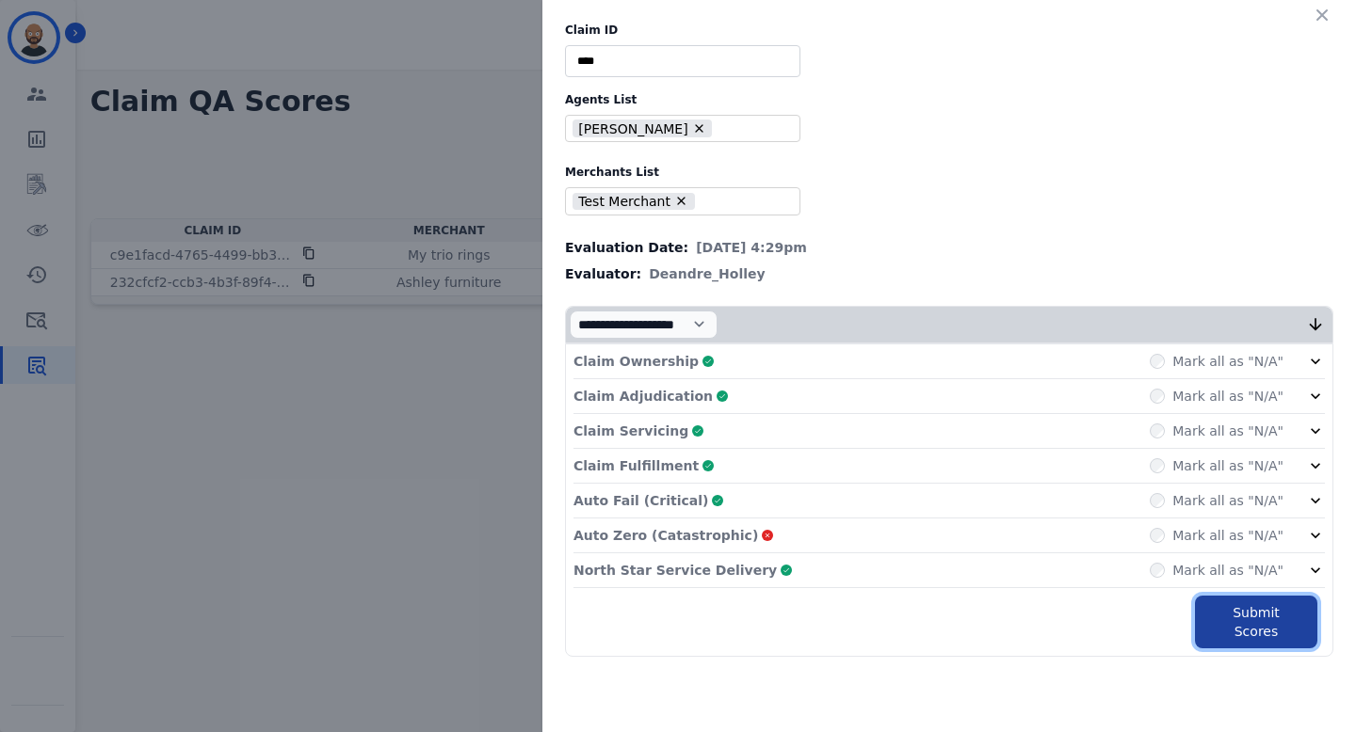
click at [1235, 620] on button "Submit Scores" at bounding box center [1256, 622] width 122 height 53
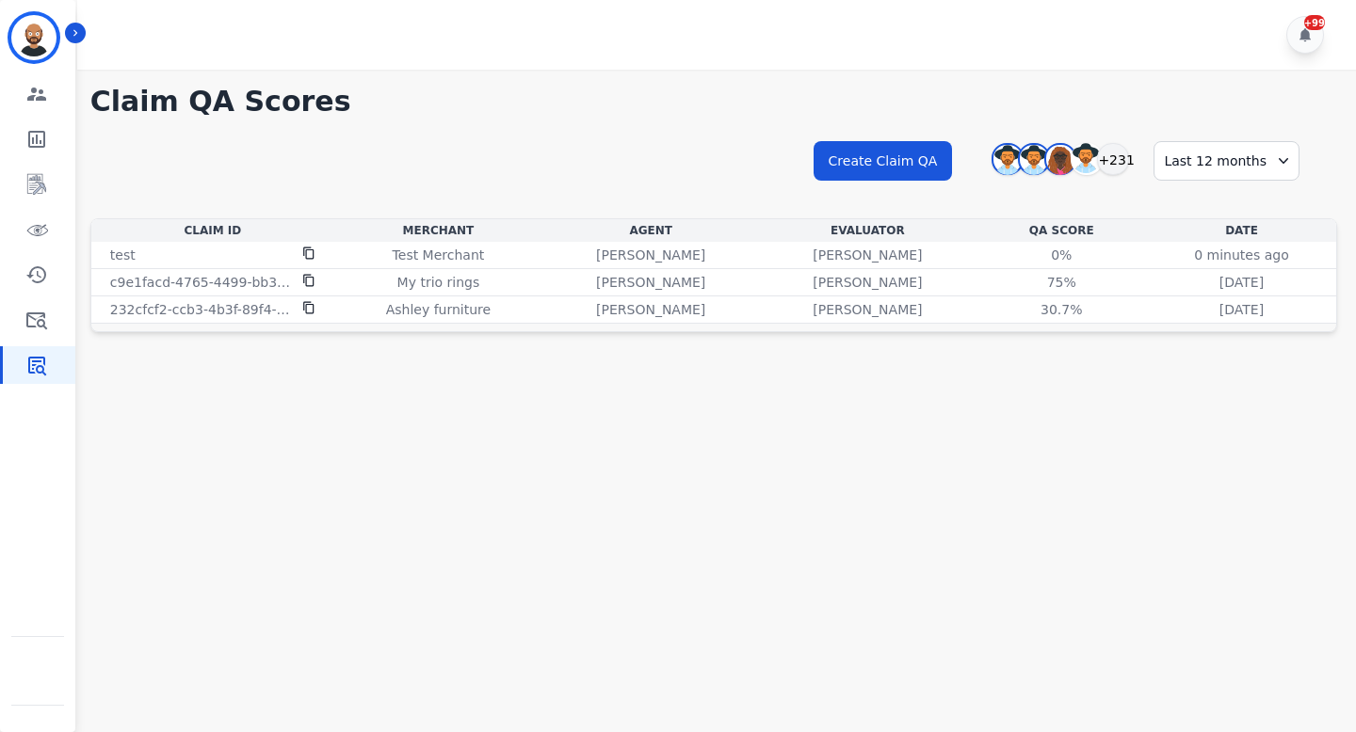
click at [1245, 170] on div "Last 12 months" at bounding box center [1226, 161] width 146 height 40
click at [1219, 232] on li "Today" at bounding box center [1242, 230] width 94 height 19
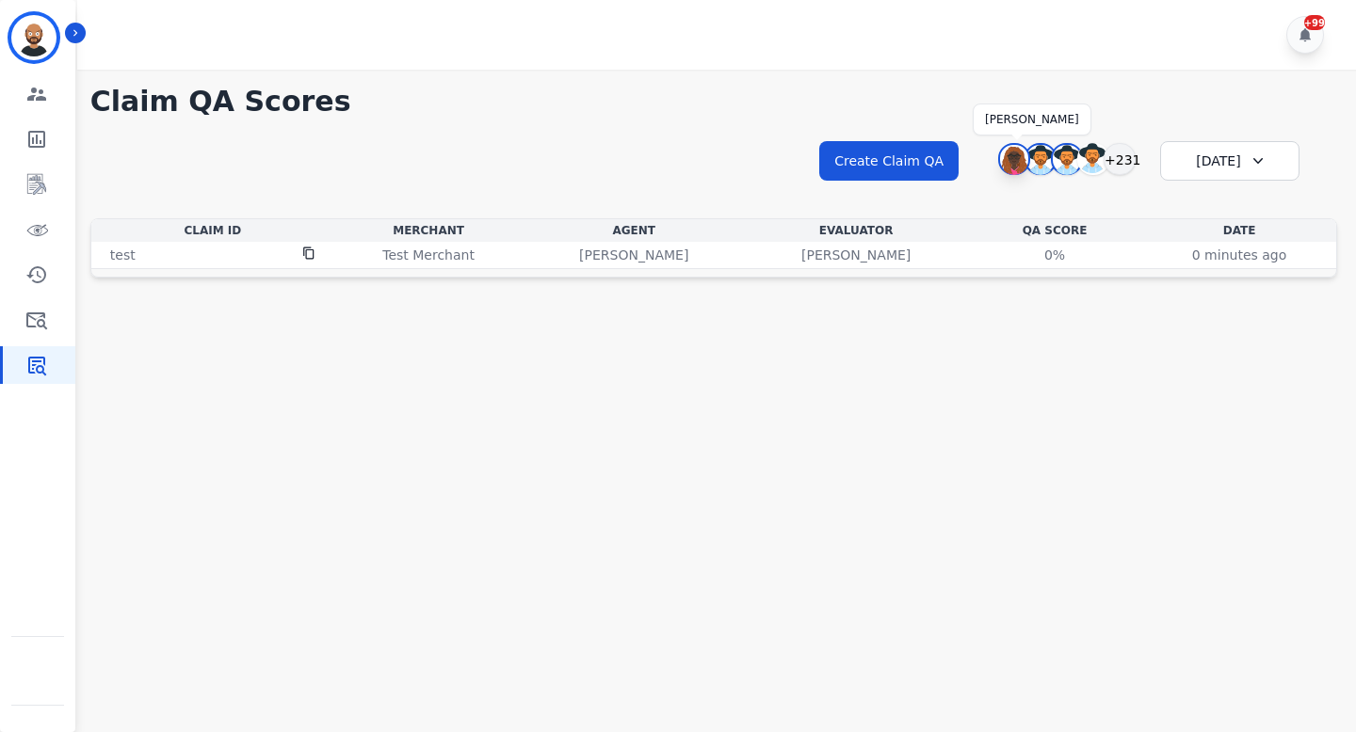
click at [1014, 159] on img at bounding box center [1014, 160] width 28 height 30
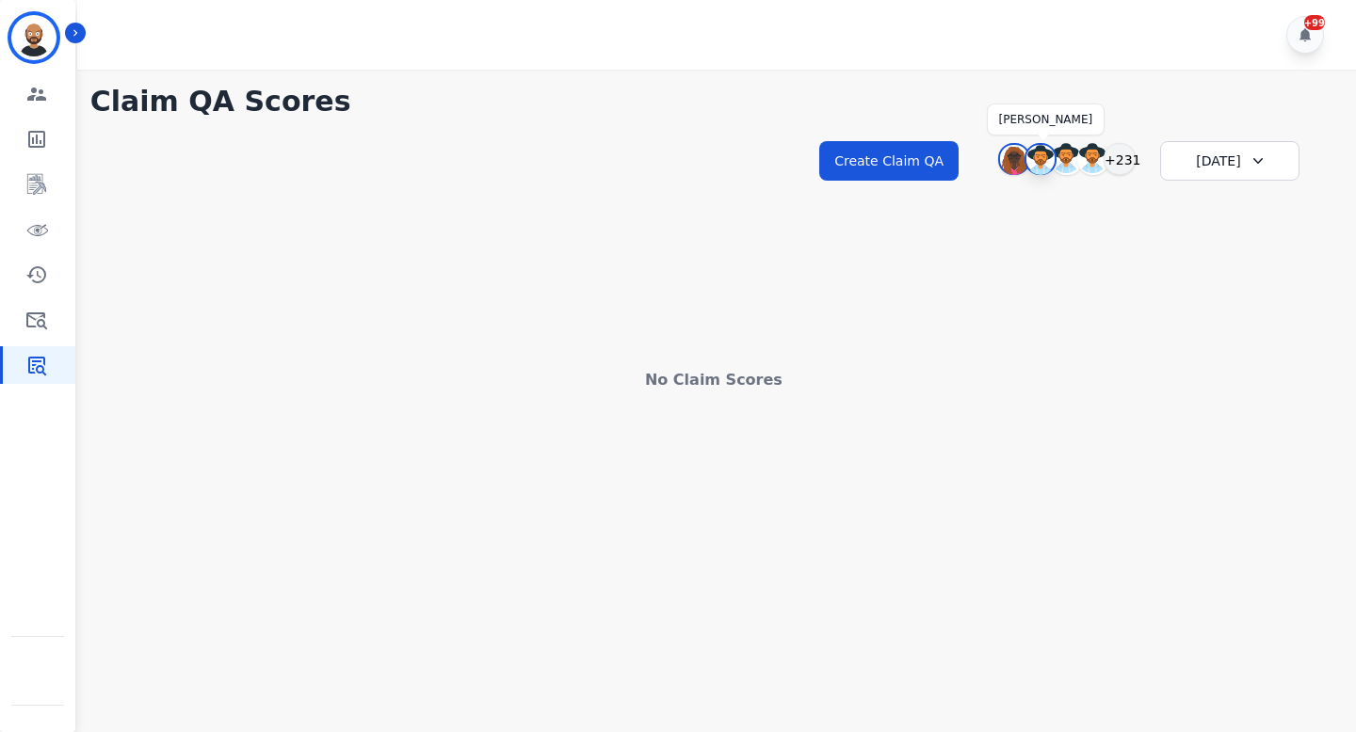
click at [1040, 157] on img at bounding box center [1040, 160] width 28 height 30
click at [1013, 160] on img at bounding box center [1014, 160] width 28 height 30
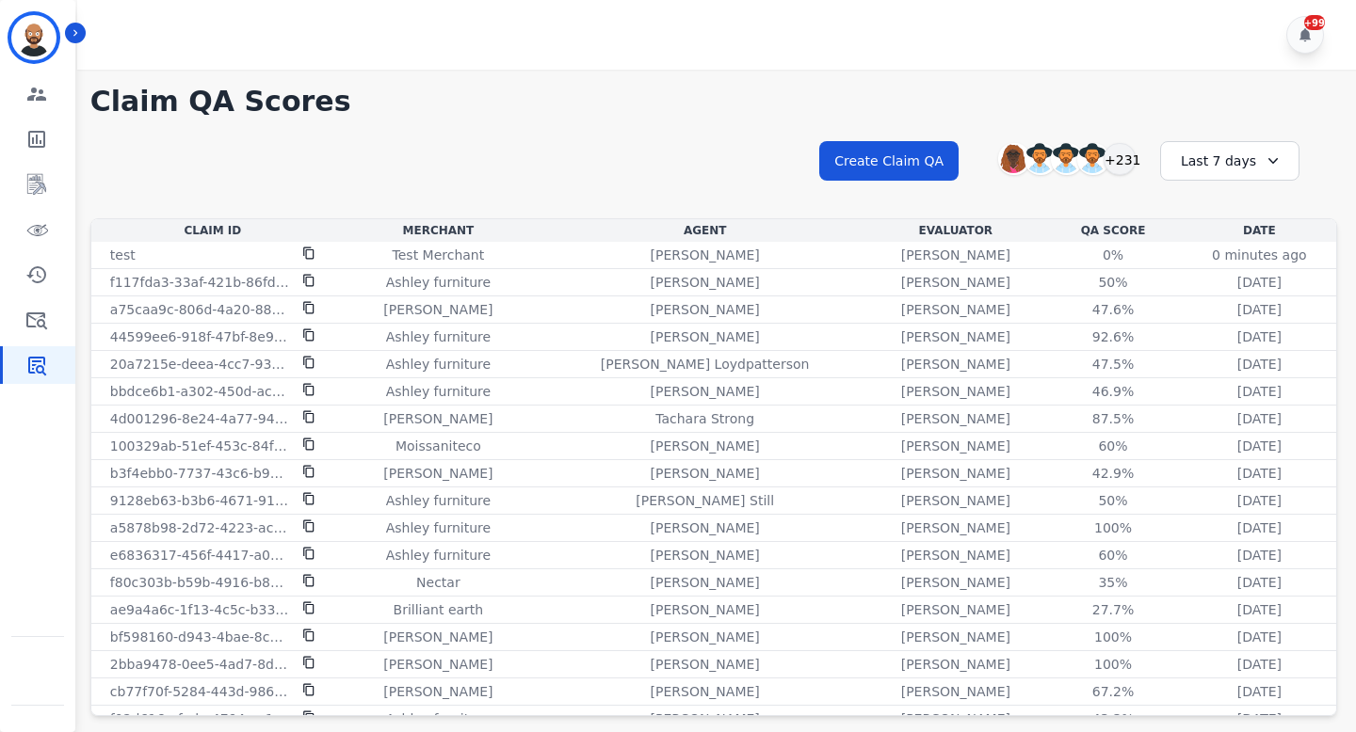
click at [1239, 172] on div "Last 7 days" at bounding box center [1229, 161] width 139 height 40
click at [1222, 300] on li "Last 14 days" at bounding box center [1242, 298] width 94 height 19
click at [1218, 160] on div "Last 7 days" at bounding box center [1229, 161] width 139 height 40
click at [1214, 309] on ul "Custom Today Yesterday Last 7 days Last 14 days Last 30 days Last 90 days Last …" at bounding box center [1241, 296] width 113 height 215
click at [1214, 298] on li "Last 14 days" at bounding box center [1242, 298] width 94 height 19
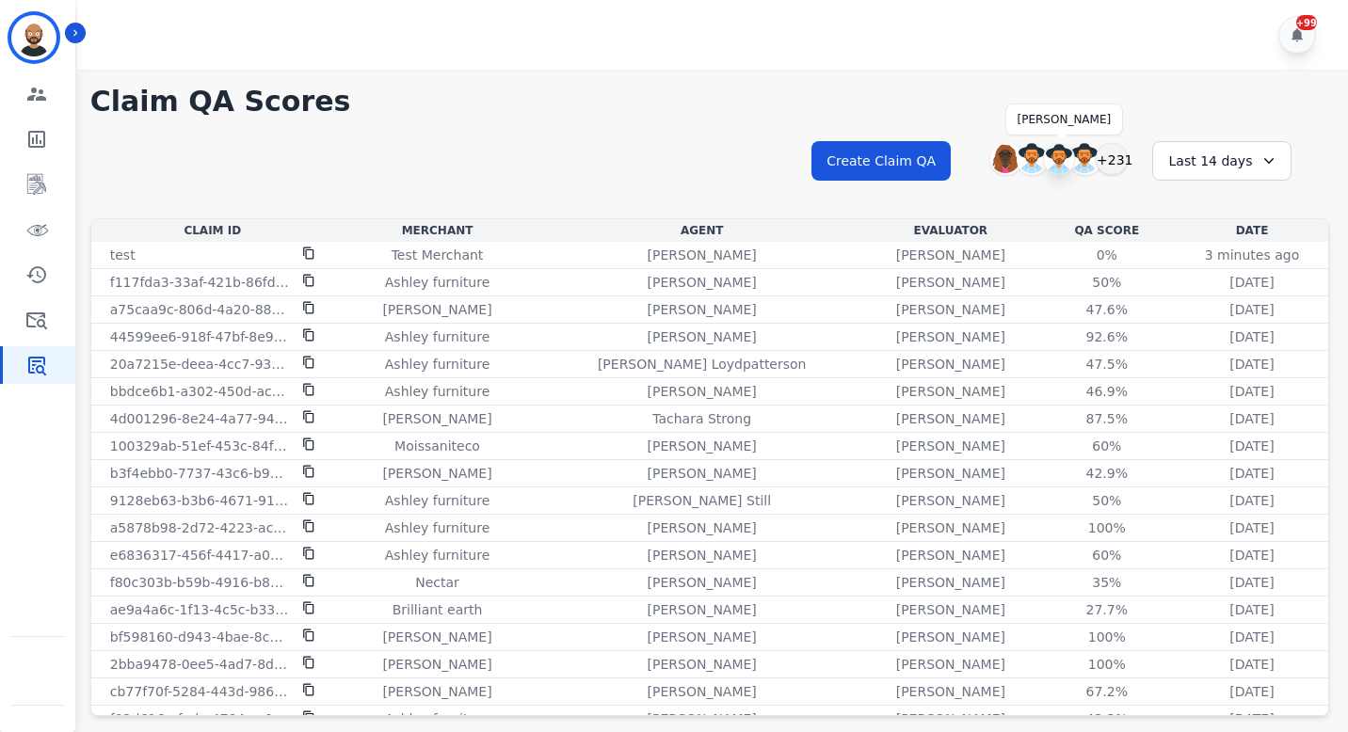
click at [1060, 160] on img at bounding box center [1059, 159] width 30 height 30
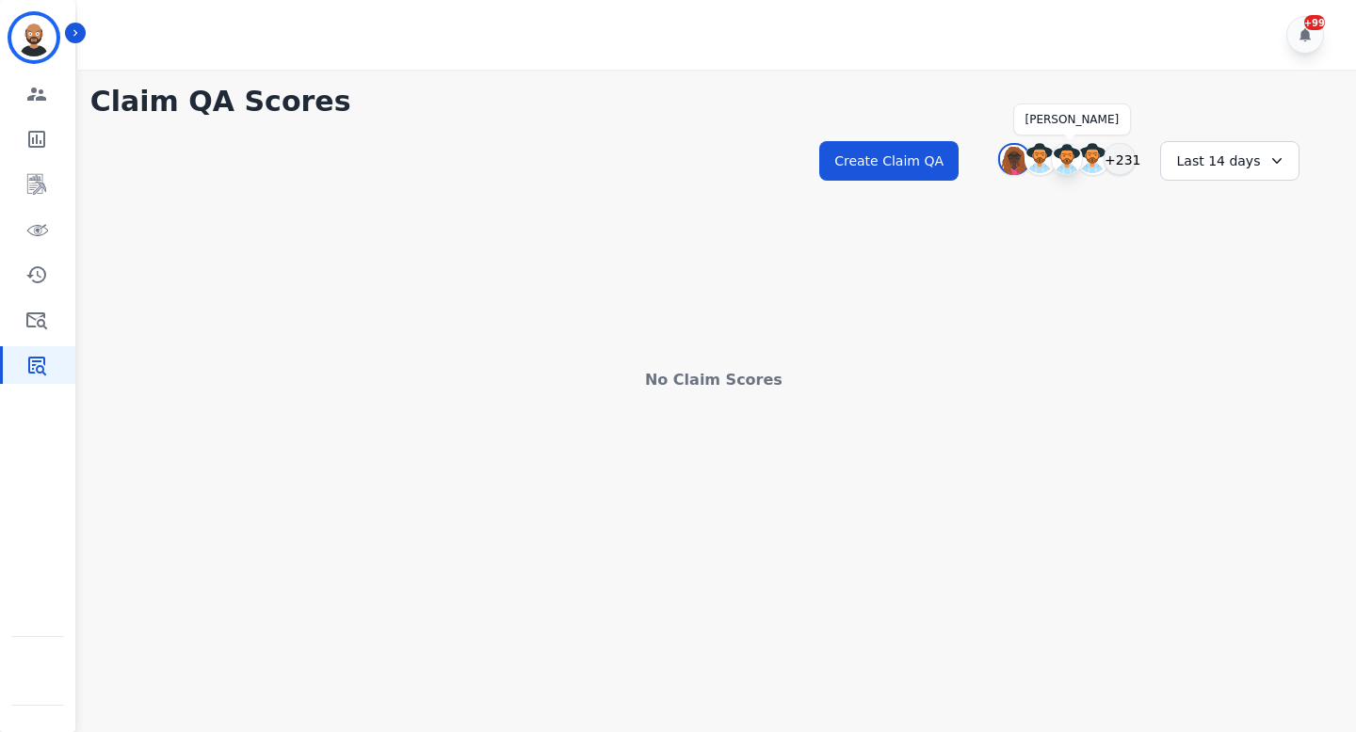
click at [1069, 155] on img at bounding box center [1067, 159] width 30 height 30
click at [1070, 155] on img at bounding box center [1067, 159] width 30 height 30
click at [1087, 156] on img at bounding box center [1093, 159] width 30 height 30
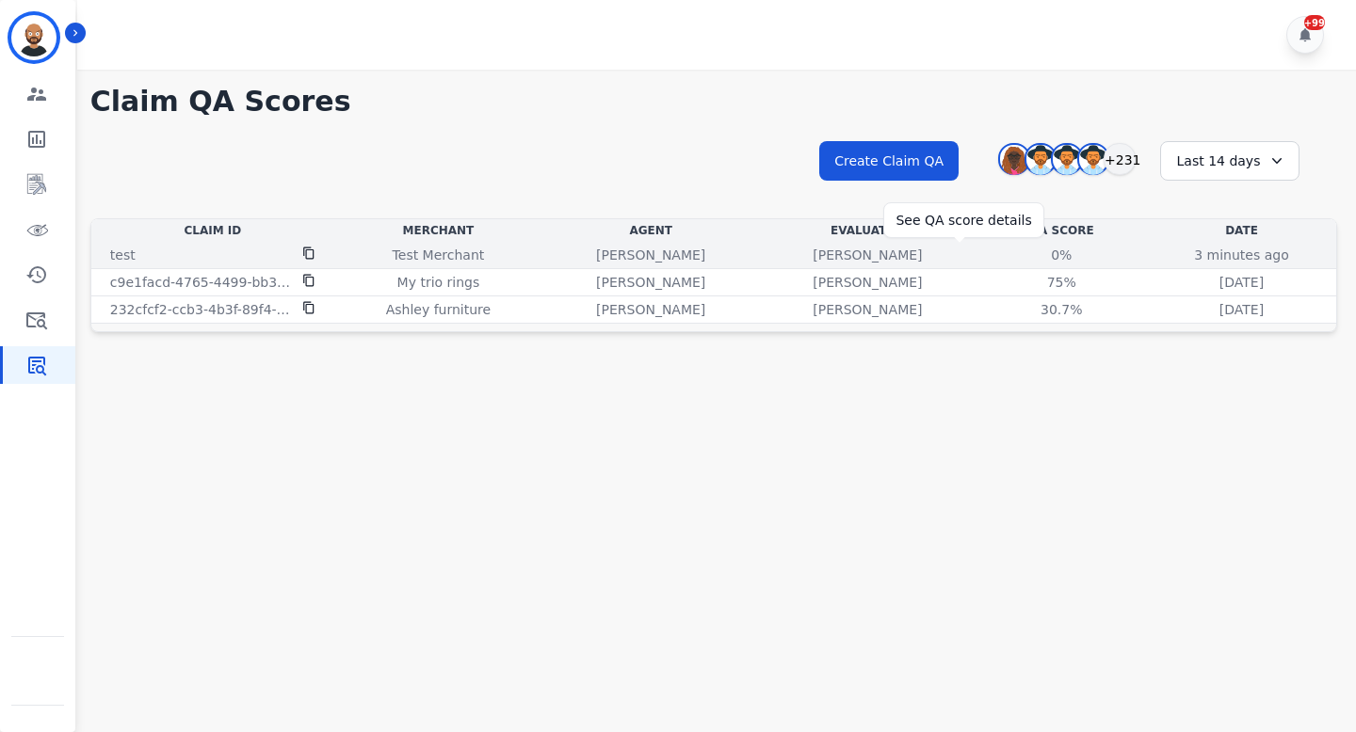
click at [1019, 254] on div "0%" at bounding box center [1061, 255] width 85 height 19
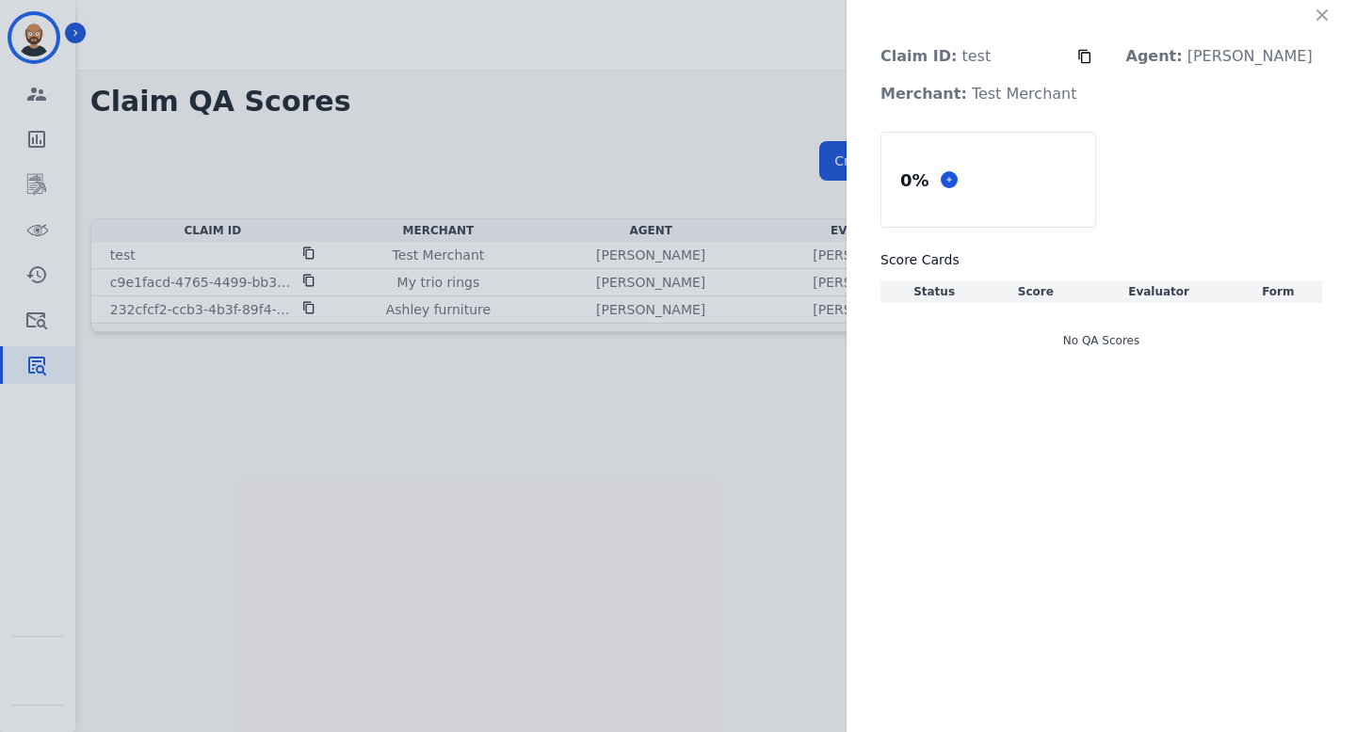
click at [741, 463] on div "Claim ID: test Agent: Alayna Sims Merchant: Test Merchant 0 % Score Cards Statu…" at bounding box center [678, 366] width 1356 height 732
click at [731, 458] on div "Claim ID: test Agent: Alayna Sims Merchant: Test Merchant 0 % Score Cards Statu…" at bounding box center [678, 366] width 1356 height 732
click at [1319, 11] on icon "button" at bounding box center [1321, 14] width 11 height 11
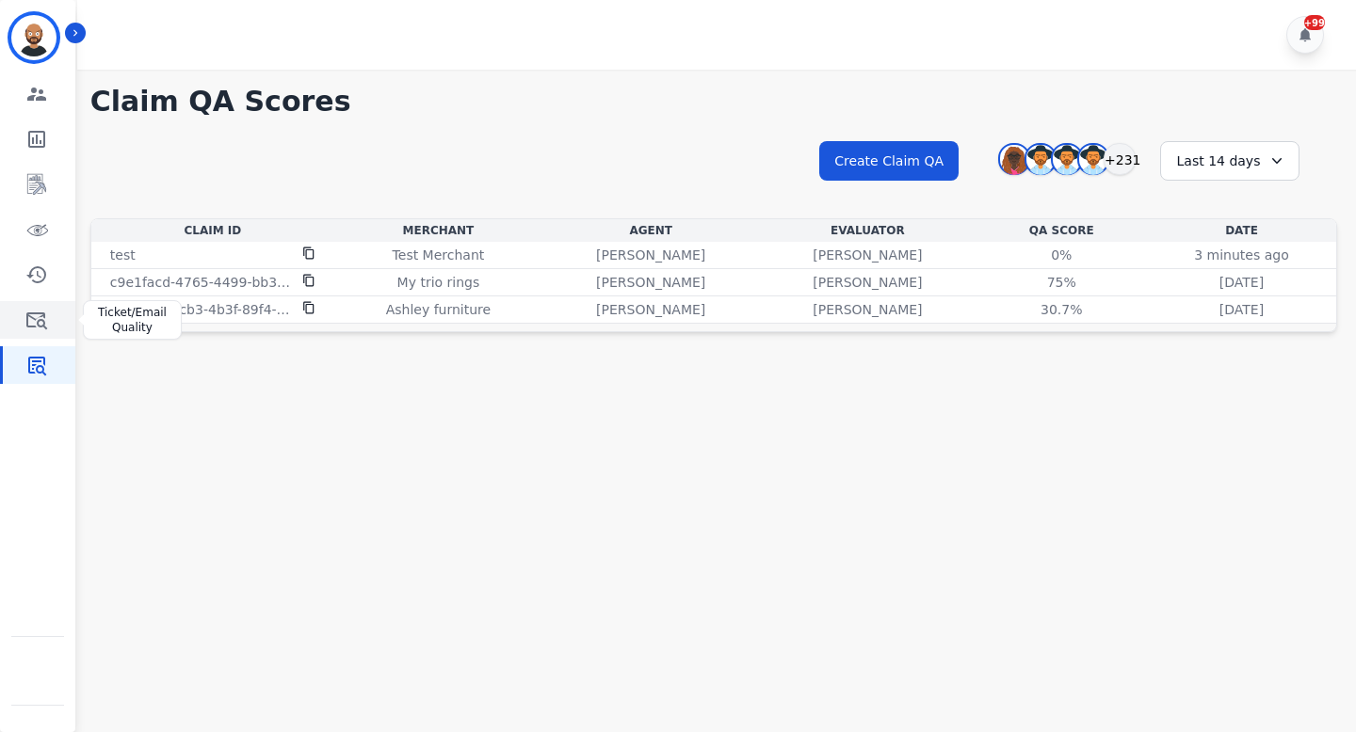
click at [48, 324] on link "Sidebar" at bounding box center [39, 320] width 72 height 38
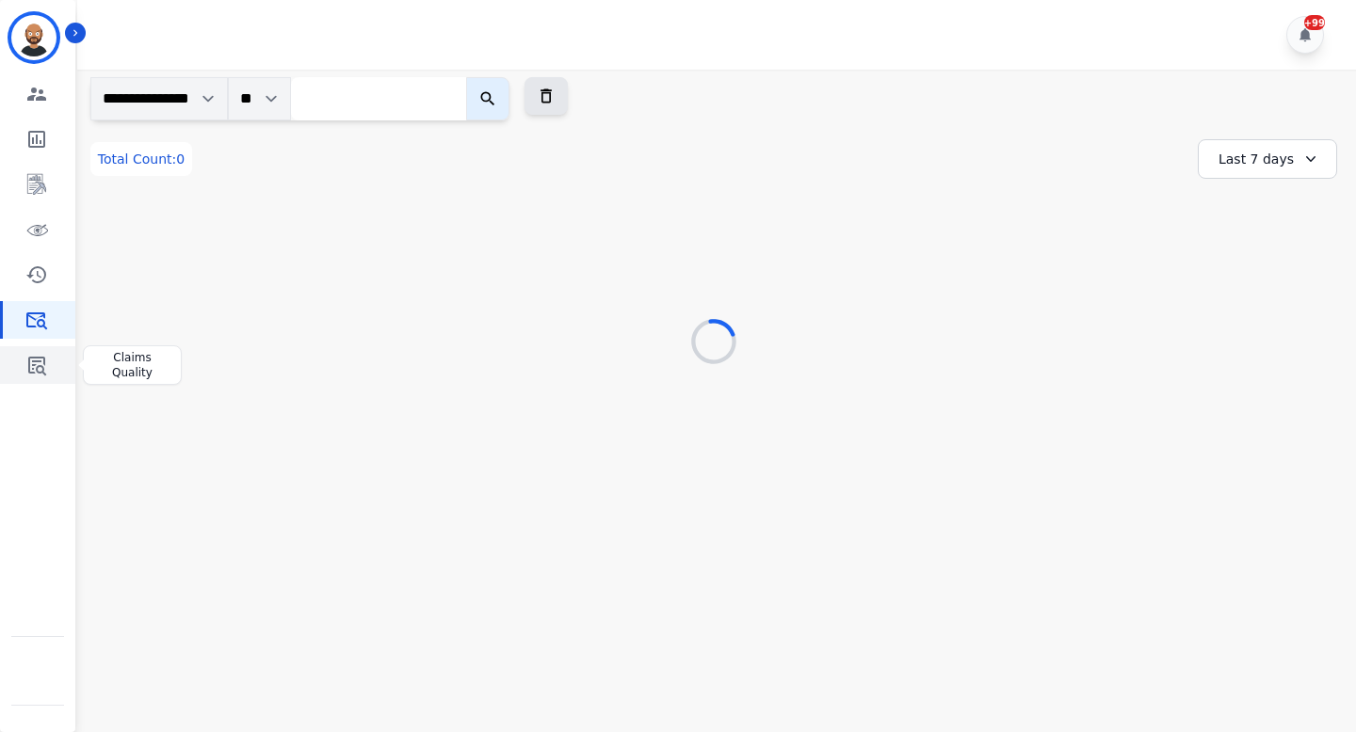
click at [33, 368] on icon "Sidebar" at bounding box center [37, 366] width 18 height 19
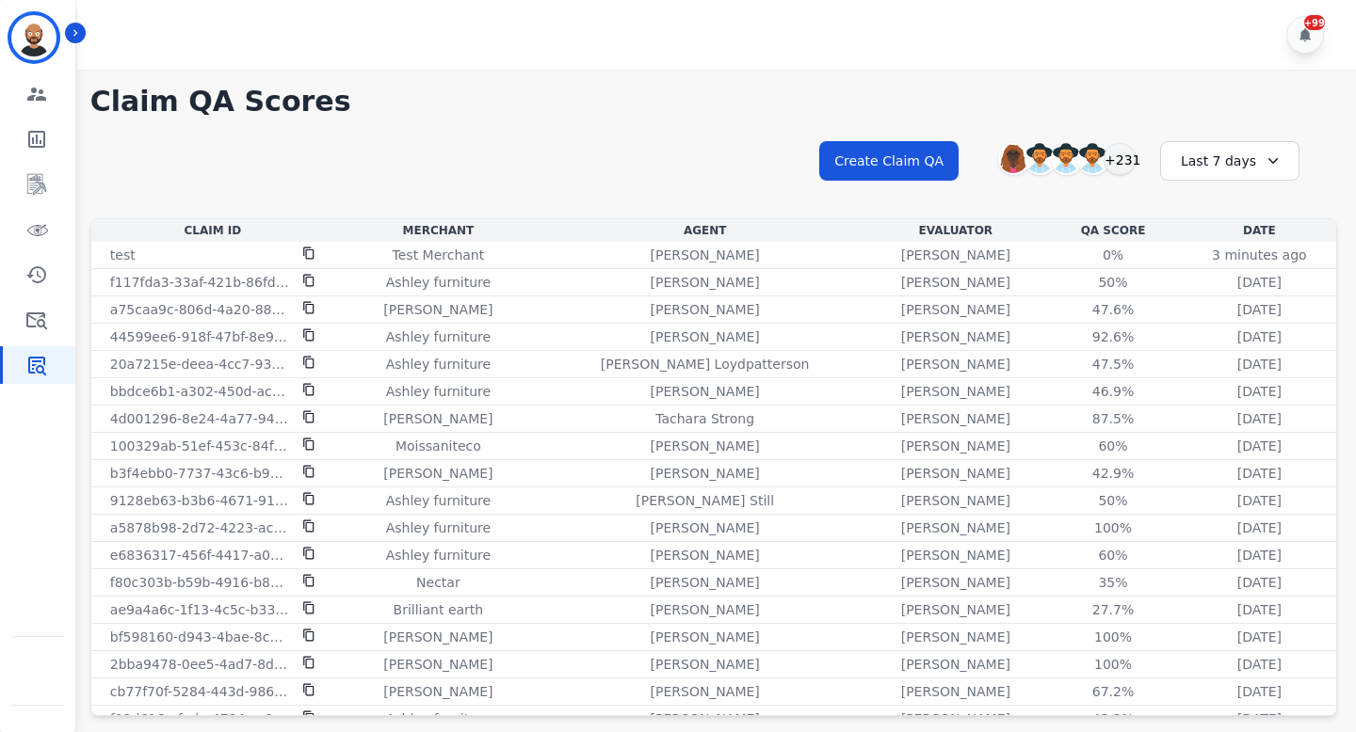
click at [1192, 158] on div "Last 7 days" at bounding box center [1229, 161] width 139 height 40
click at [1208, 297] on li "Last 14 days" at bounding box center [1242, 298] width 94 height 19
click at [1186, 169] on div "Last 7 days" at bounding box center [1229, 161] width 139 height 40
click at [1211, 302] on li "Last 14 days" at bounding box center [1242, 298] width 94 height 19
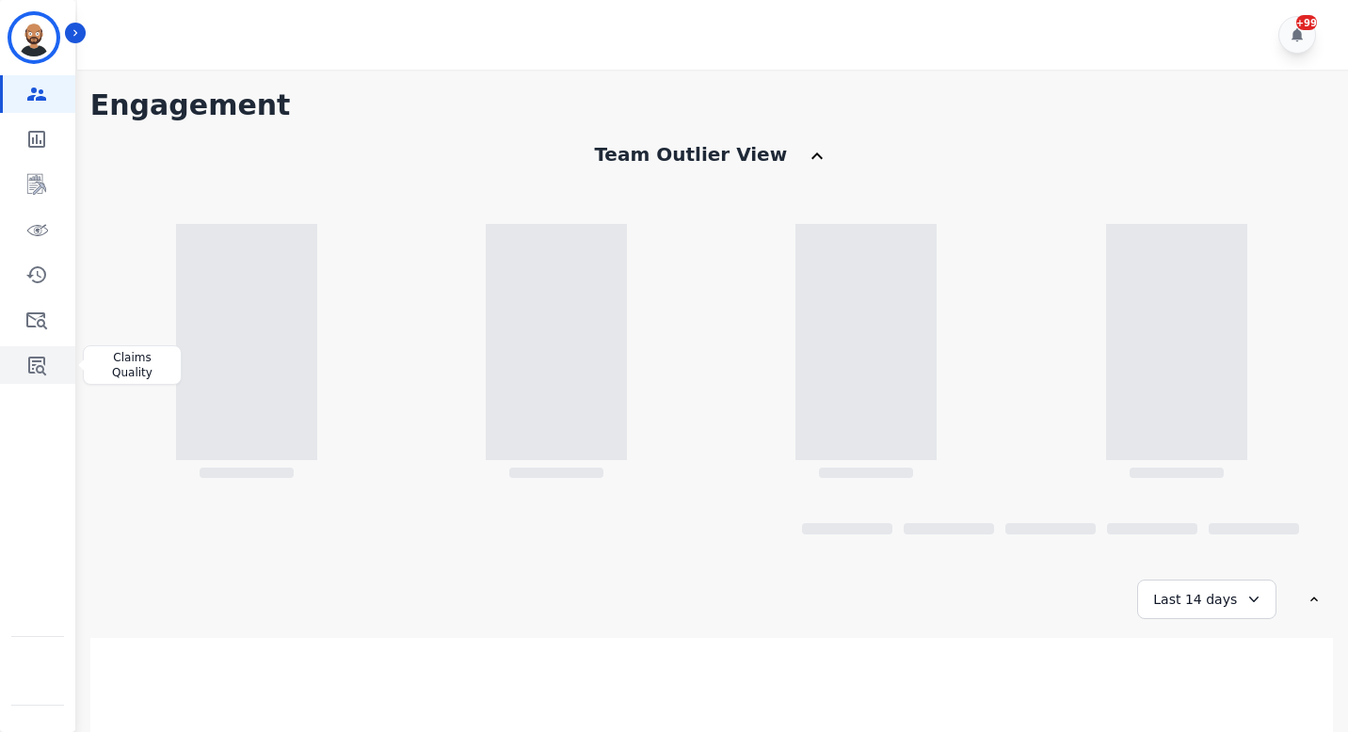
click at [23, 370] on link "Sidebar" at bounding box center [39, 365] width 72 height 38
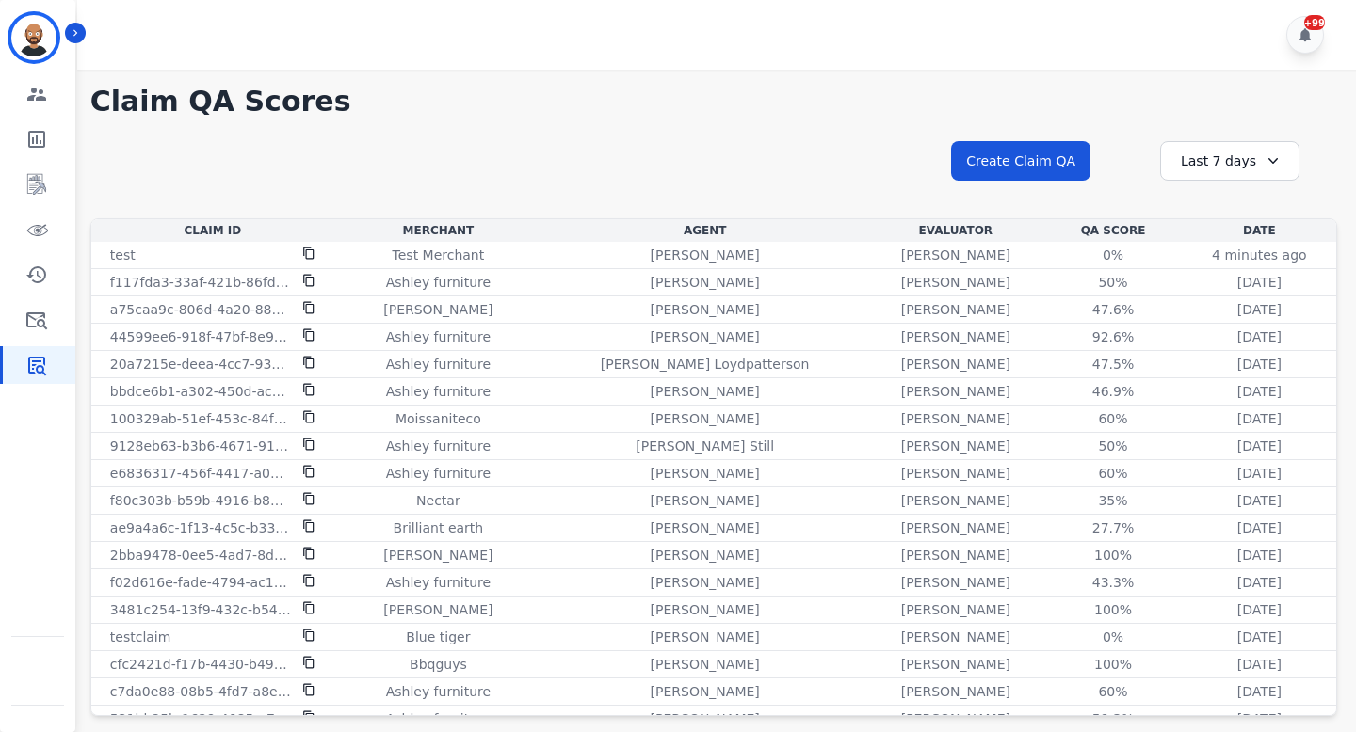
click at [1228, 165] on div "Last 7 days" at bounding box center [1229, 161] width 139 height 40
click at [1225, 301] on li "Last 14 days" at bounding box center [1242, 298] width 94 height 19
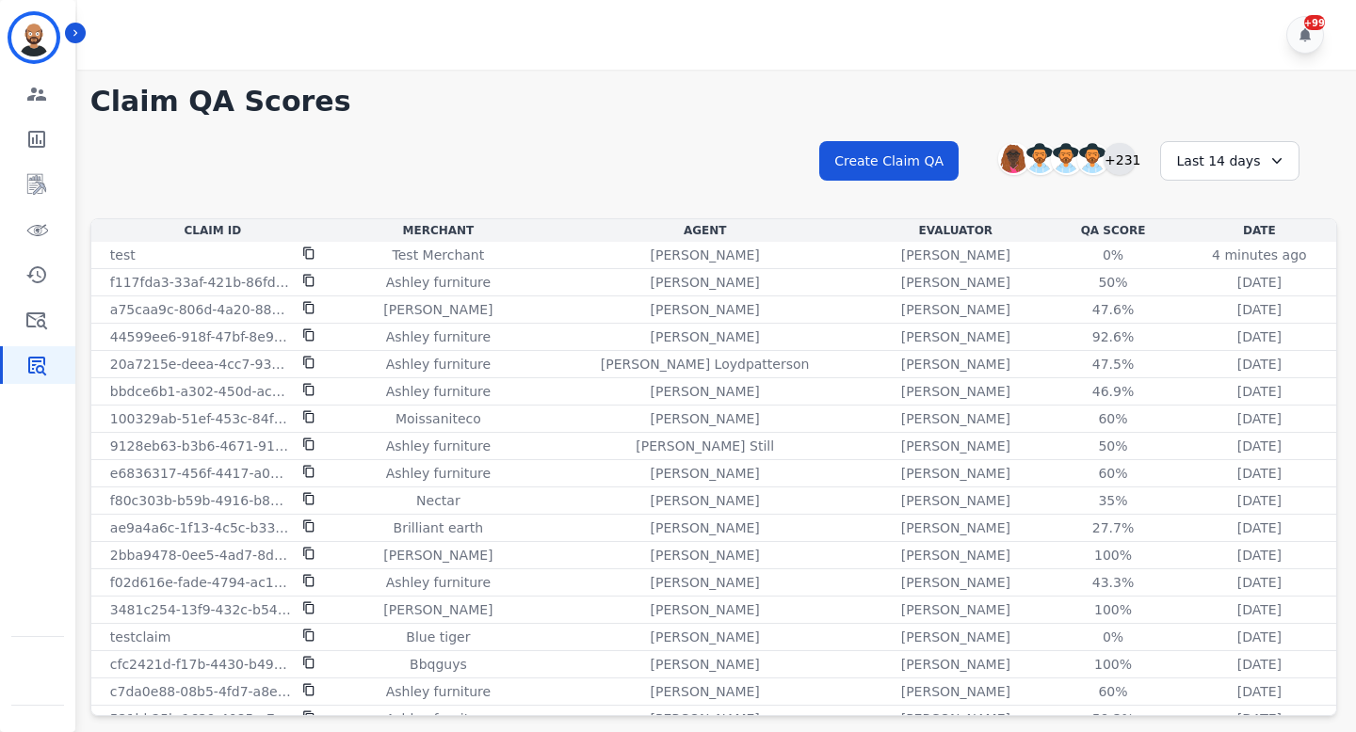
click at [1118, 161] on div "+231" at bounding box center [1119, 159] width 32 height 32
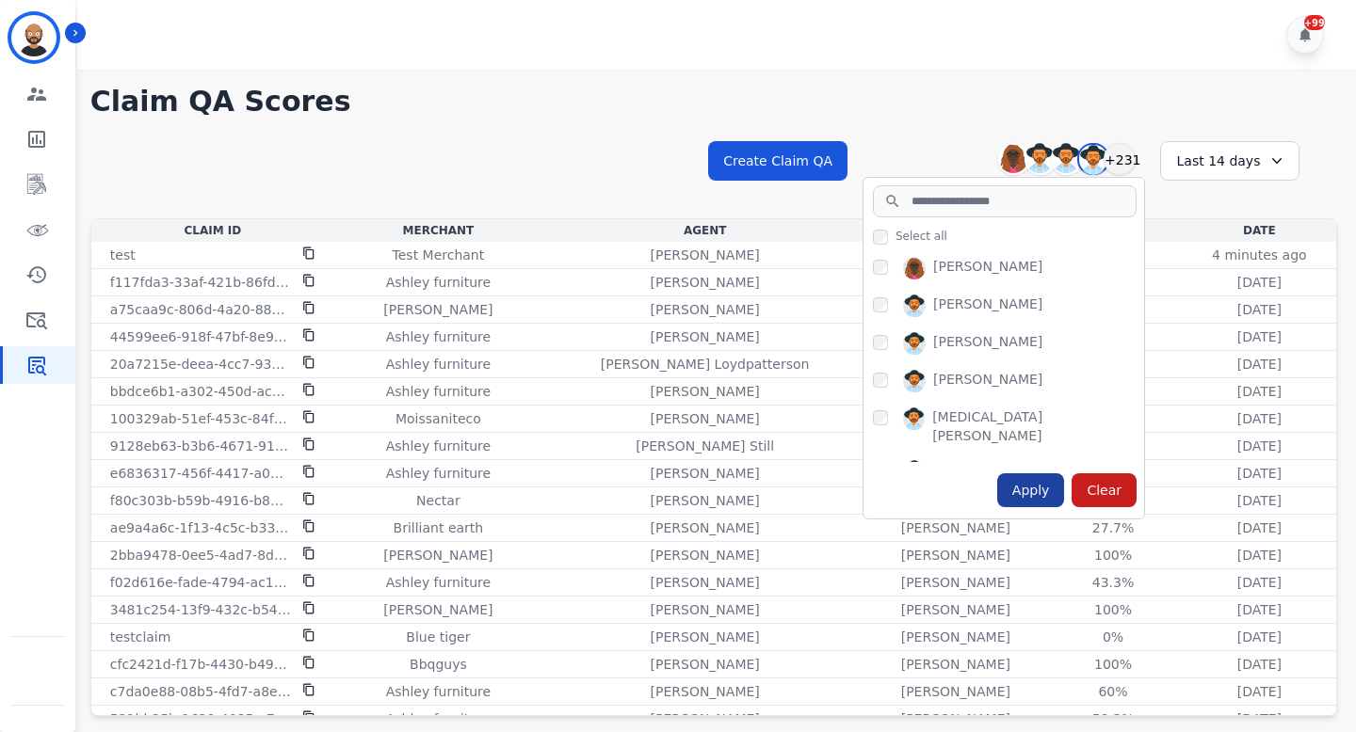
click at [1016, 482] on div "Apply" at bounding box center [1031, 491] width 68 height 34
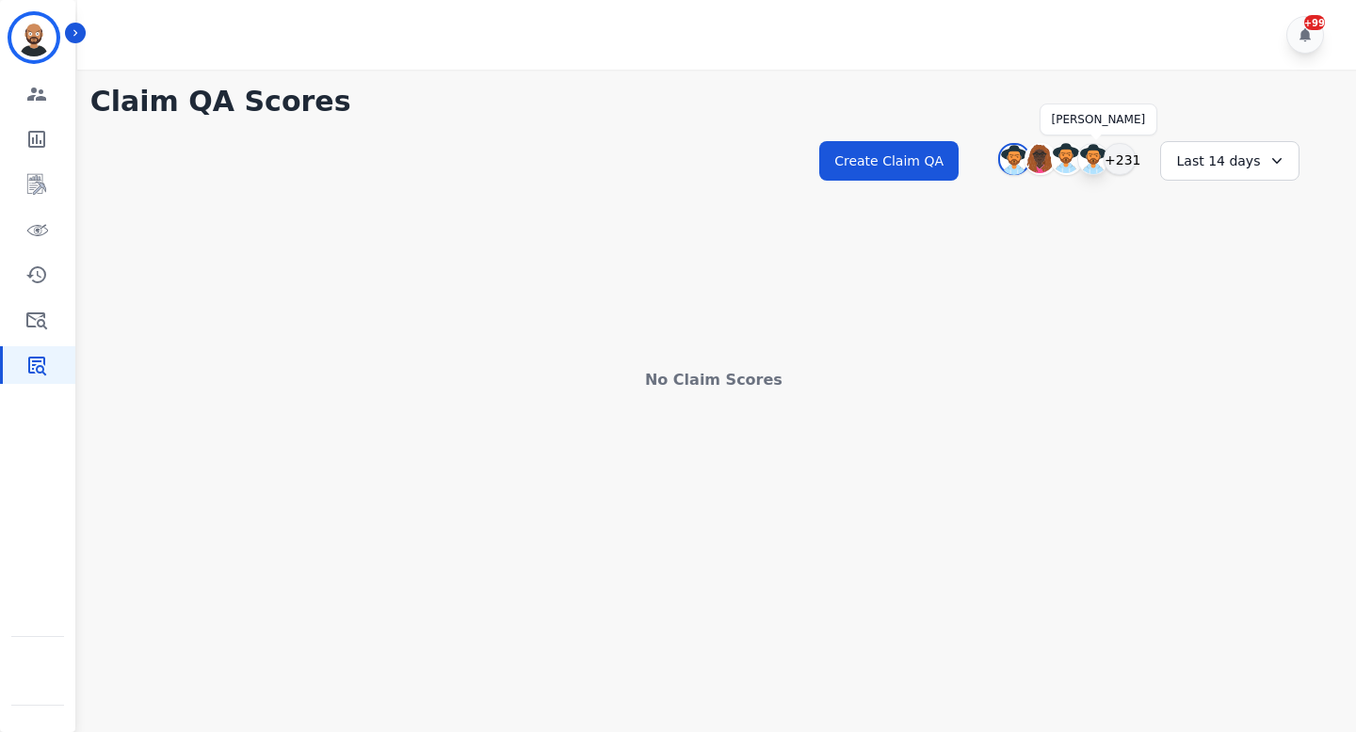
click at [1090, 158] on img at bounding box center [1093, 159] width 30 height 30
click at [1096, 161] on img at bounding box center [1093, 159] width 30 height 30
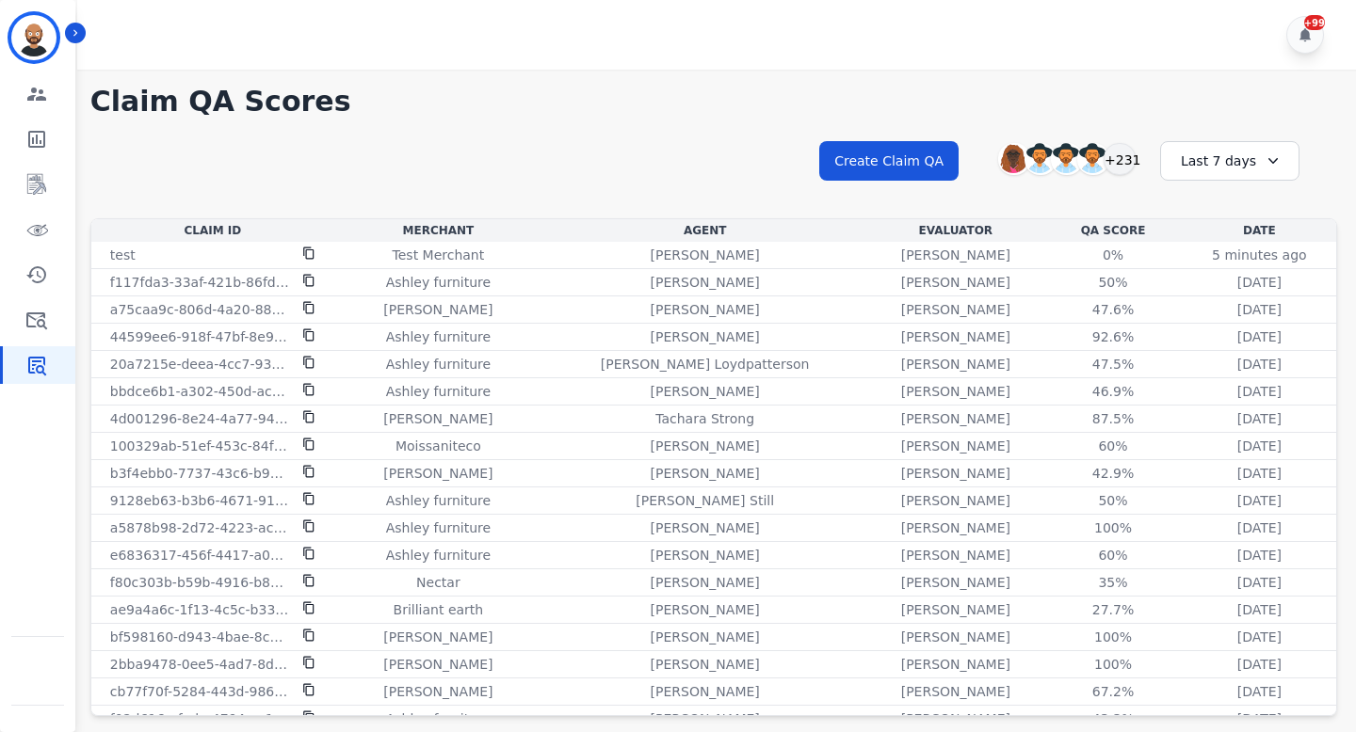
click at [1225, 170] on div "Last 7 days" at bounding box center [1229, 161] width 139 height 40
click at [1220, 227] on li "[DATE]" at bounding box center [1242, 230] width 94 height 19
